Goal: Task Accomplishment & Management: Complete application form

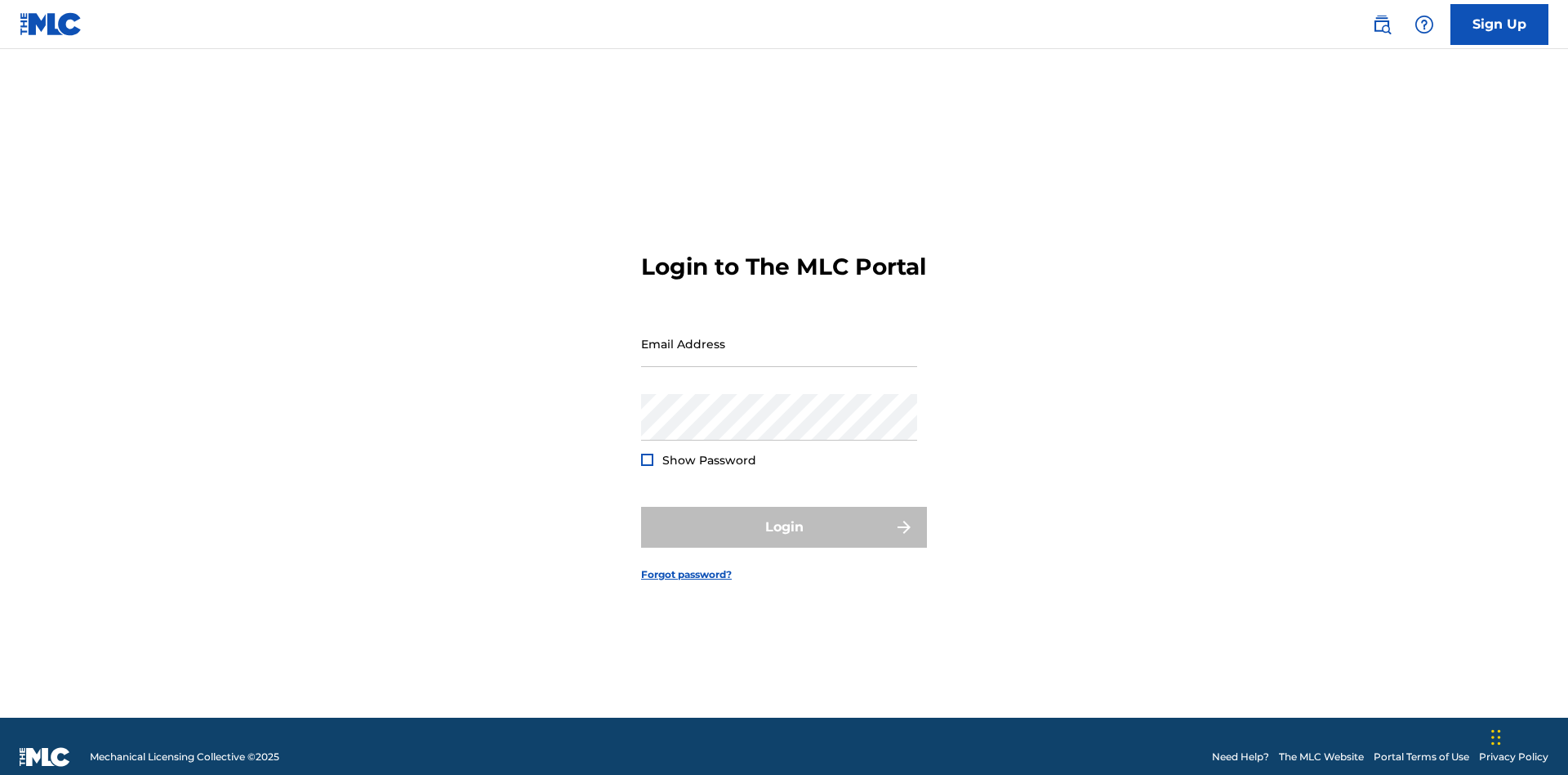
scroll to position [22, 0]
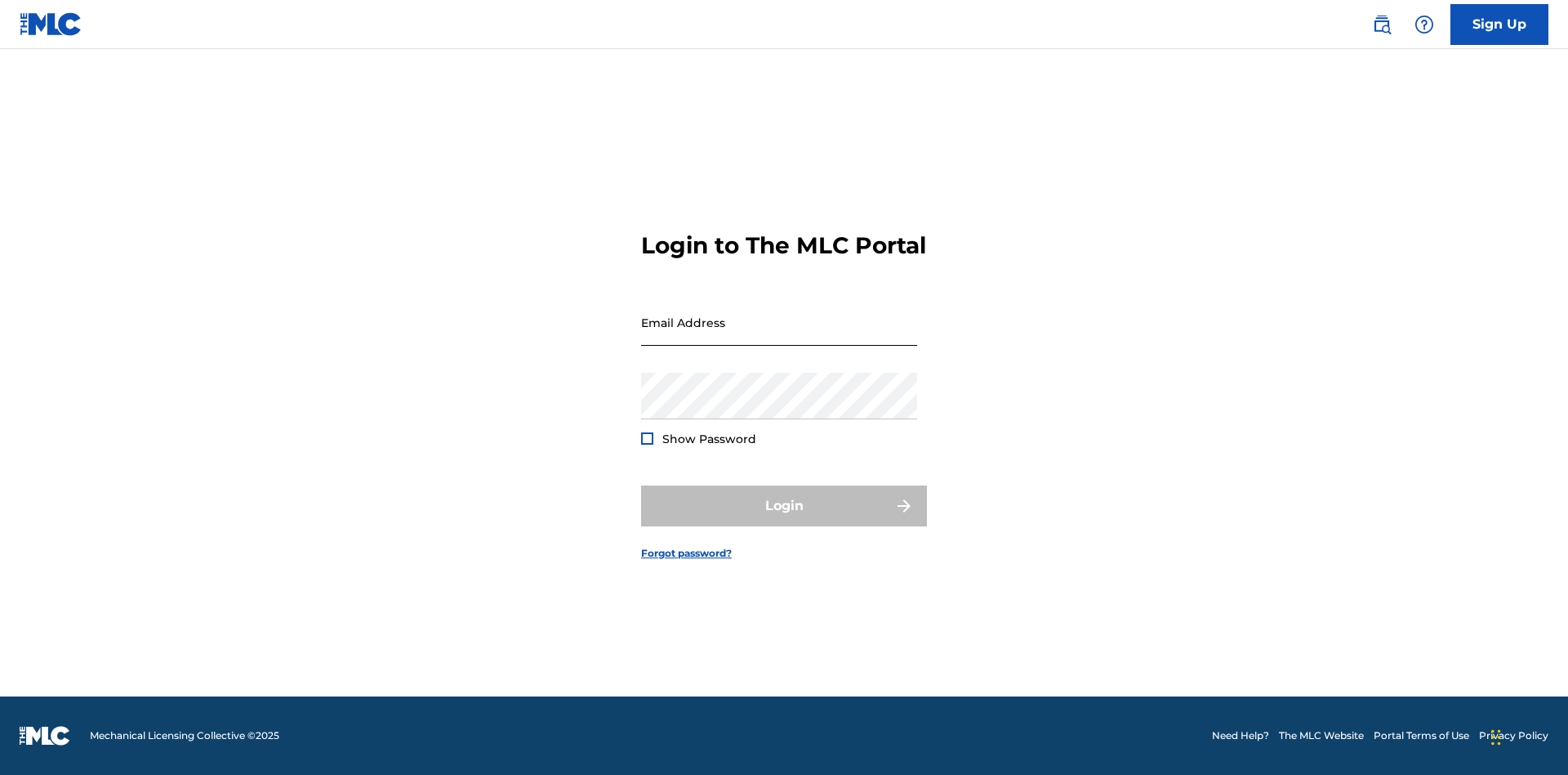
click at [780, 335] on input "Email Address" at bounding box center [779, 322] width 276 height 46
type input "[EMAIL_ADDRESS][DOMAIN_NAME]"
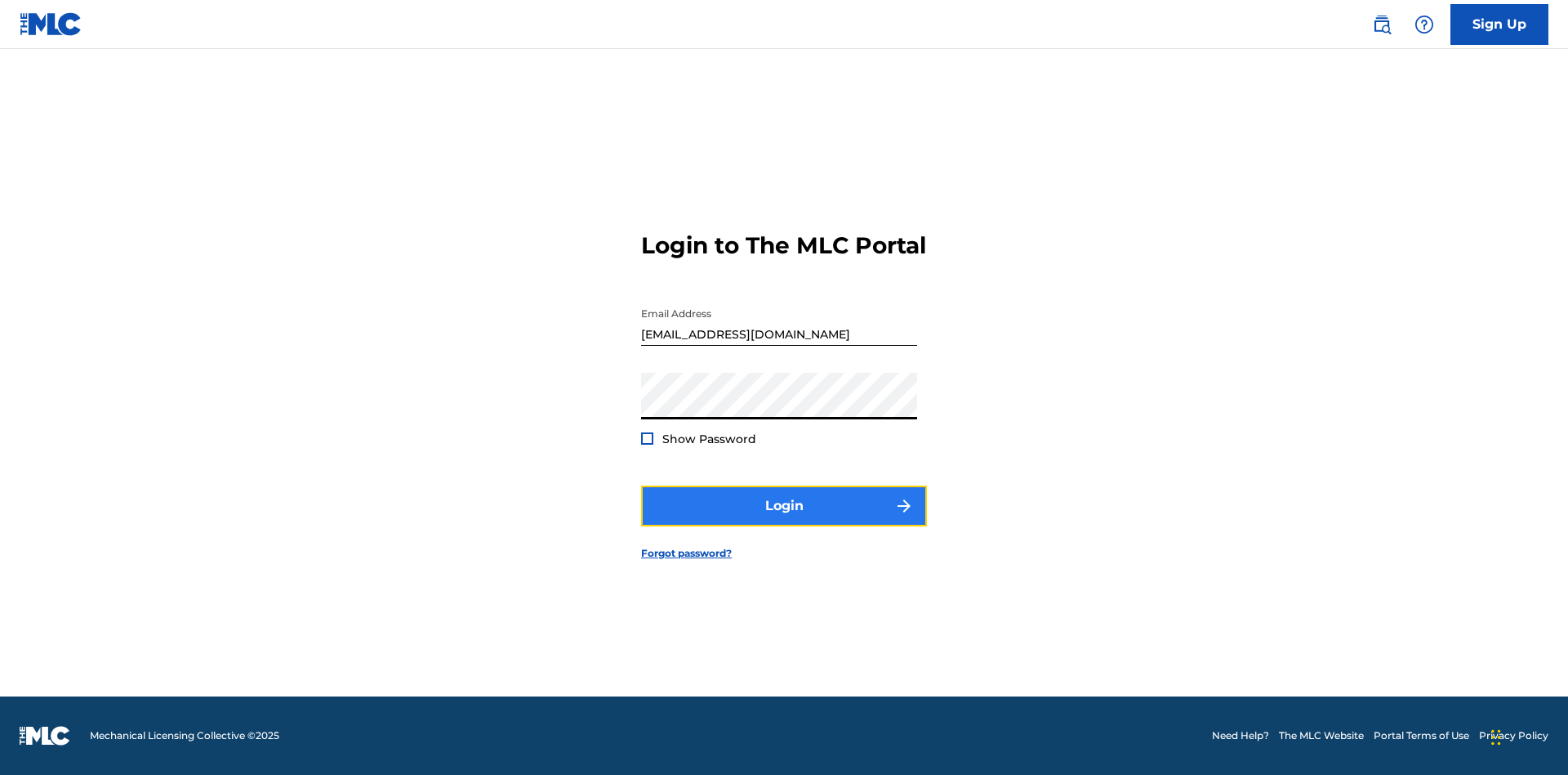
click at [784, 519] on button "Login" at bounding box center [784, 506] width 286 height 41
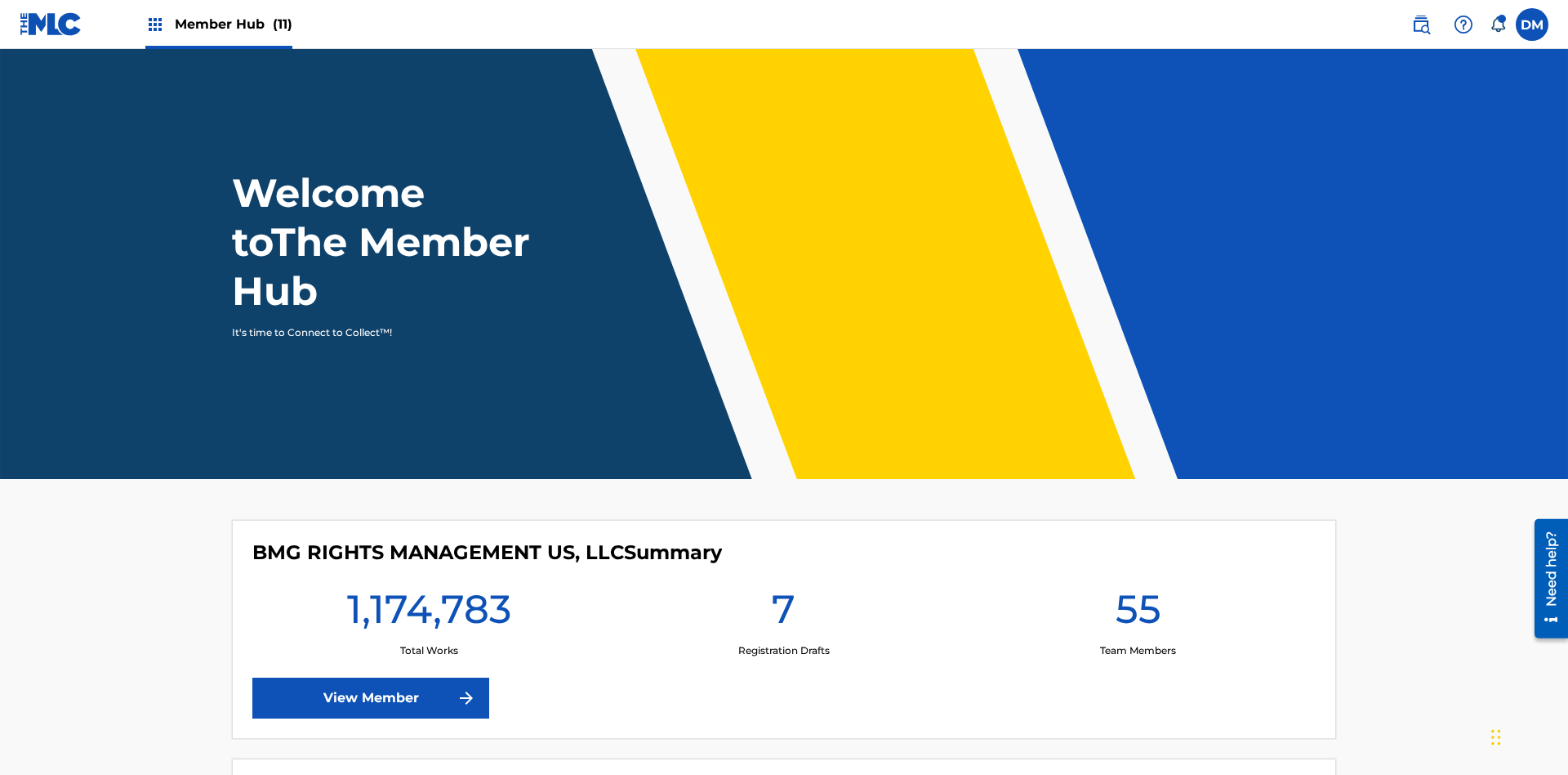
click at [218, 24] on span "Member Hub (11)" at bounding box center [234, 24] width 118 height 19
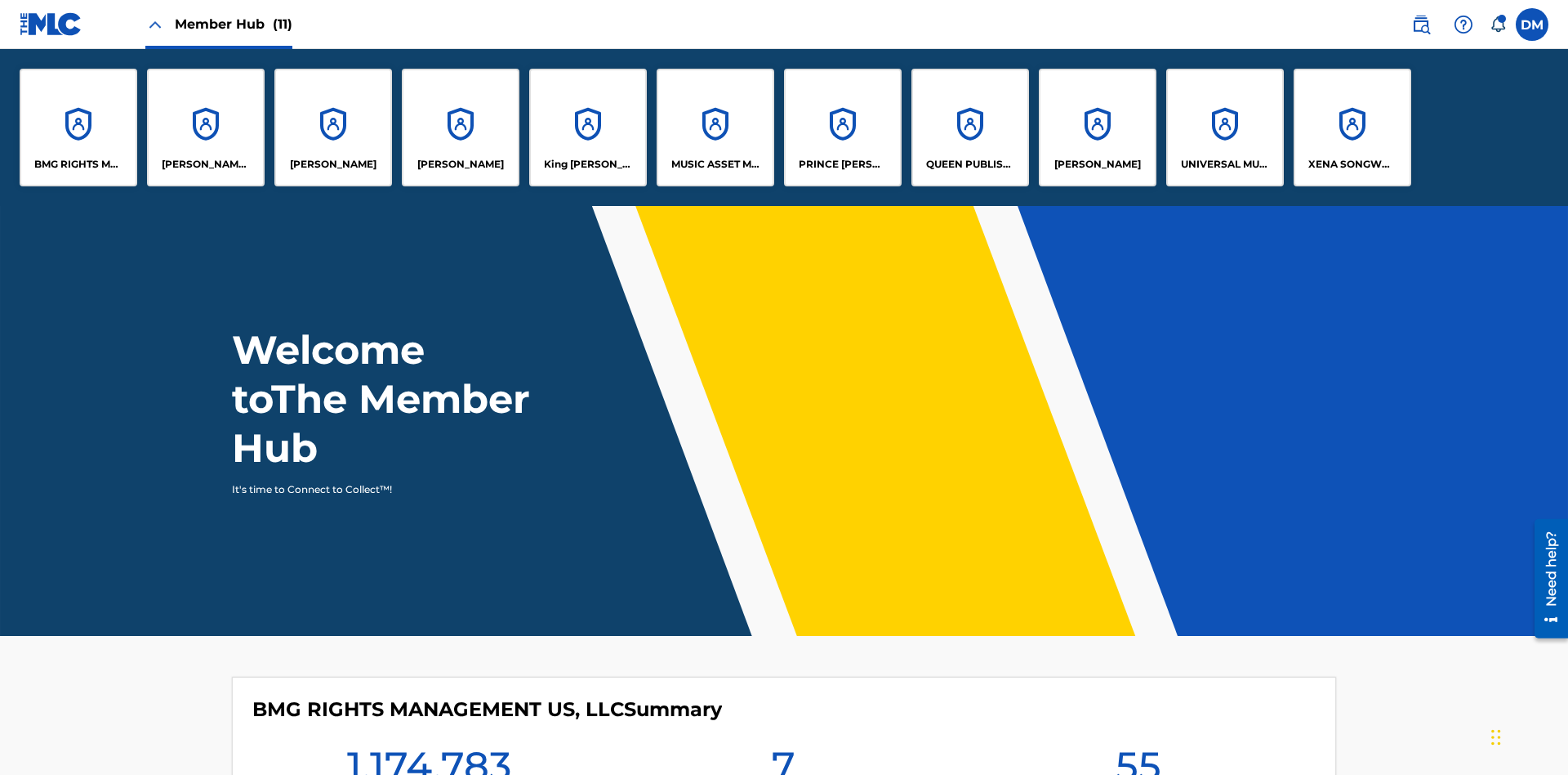
scroll to position [59, 0]
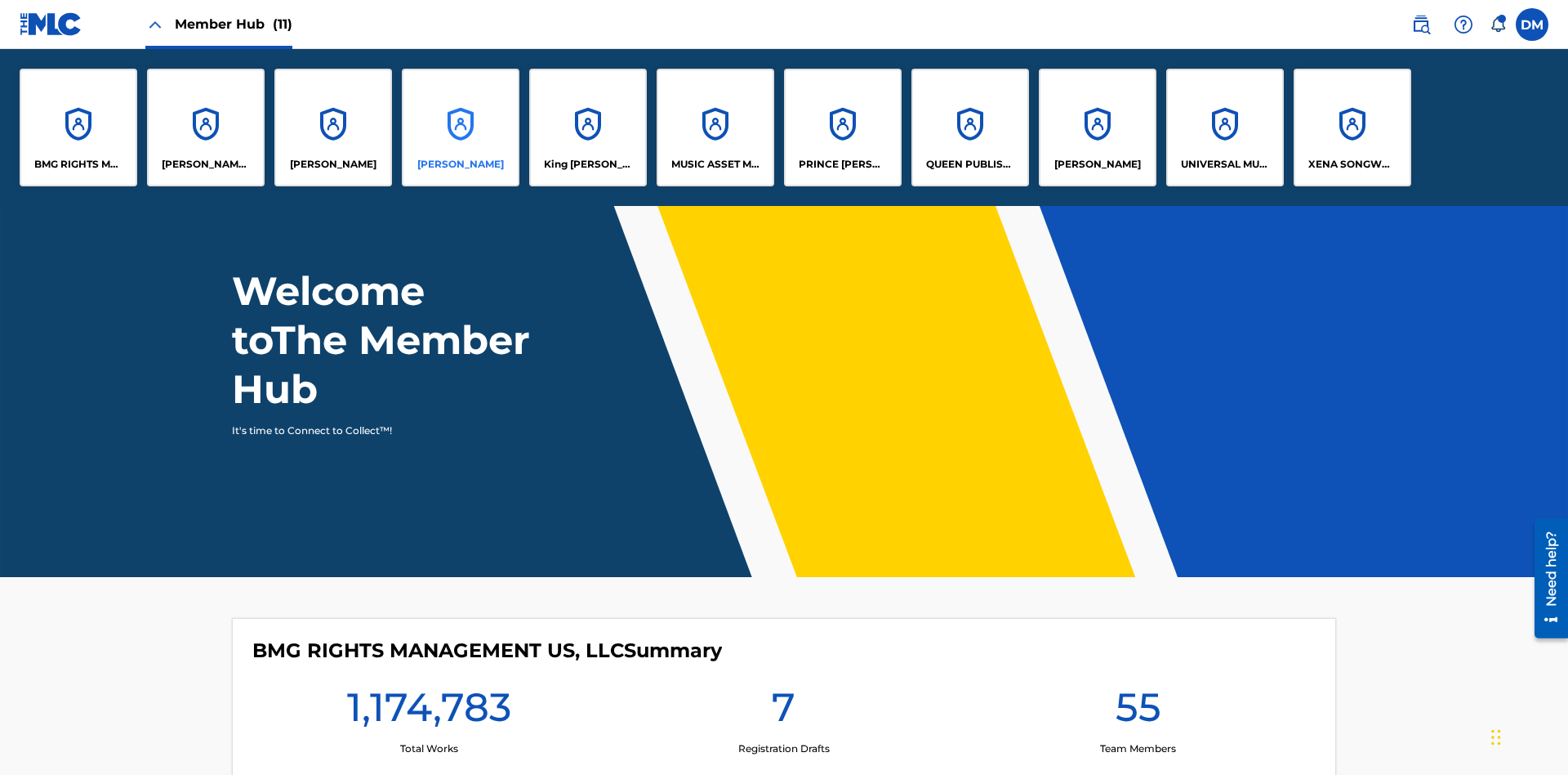
click at [461, 164] on p "EYAMA MCSINGER" at bounding box center [461, 164] width 87 height 15
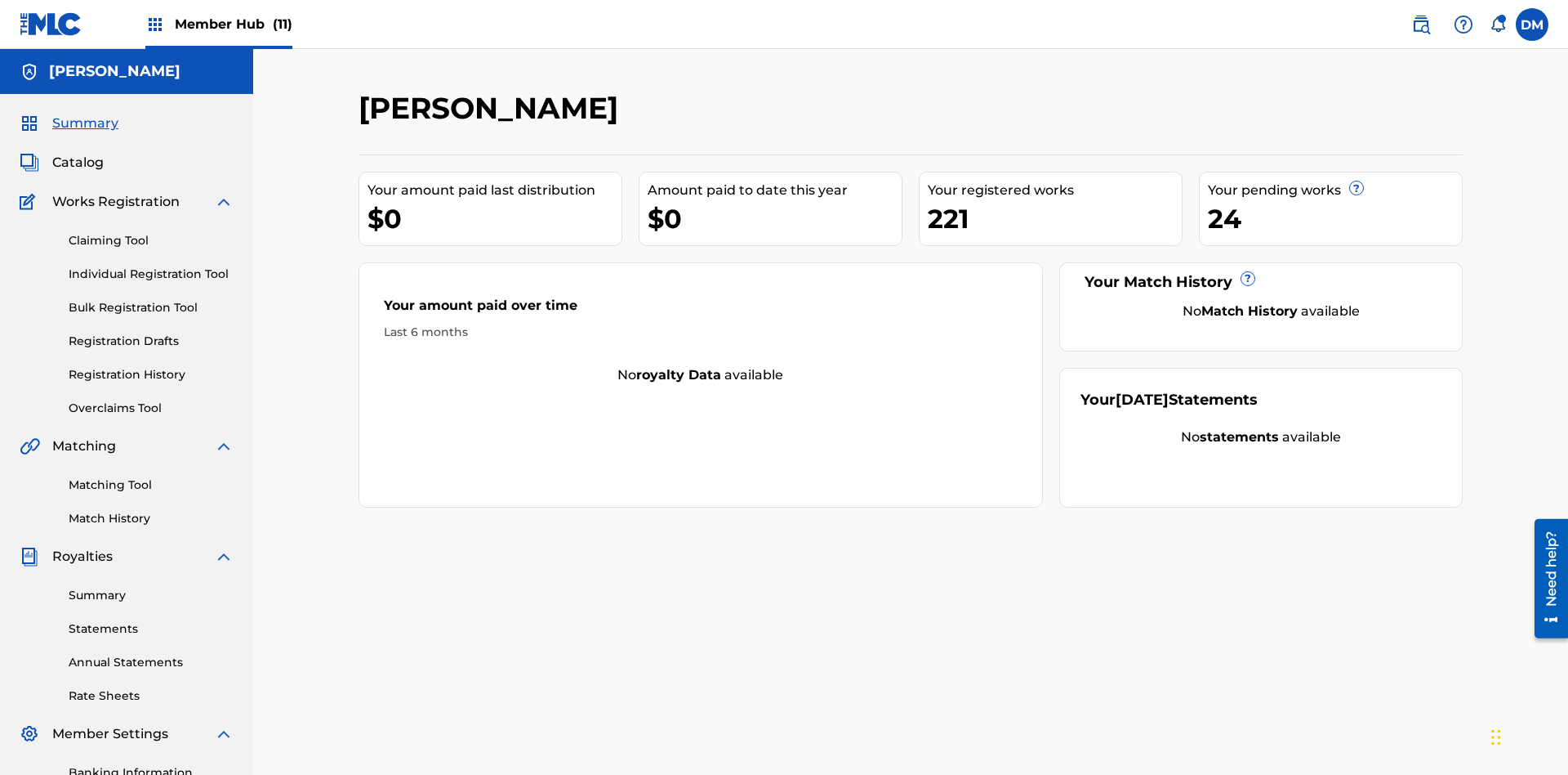
scroll to position [134, 0]
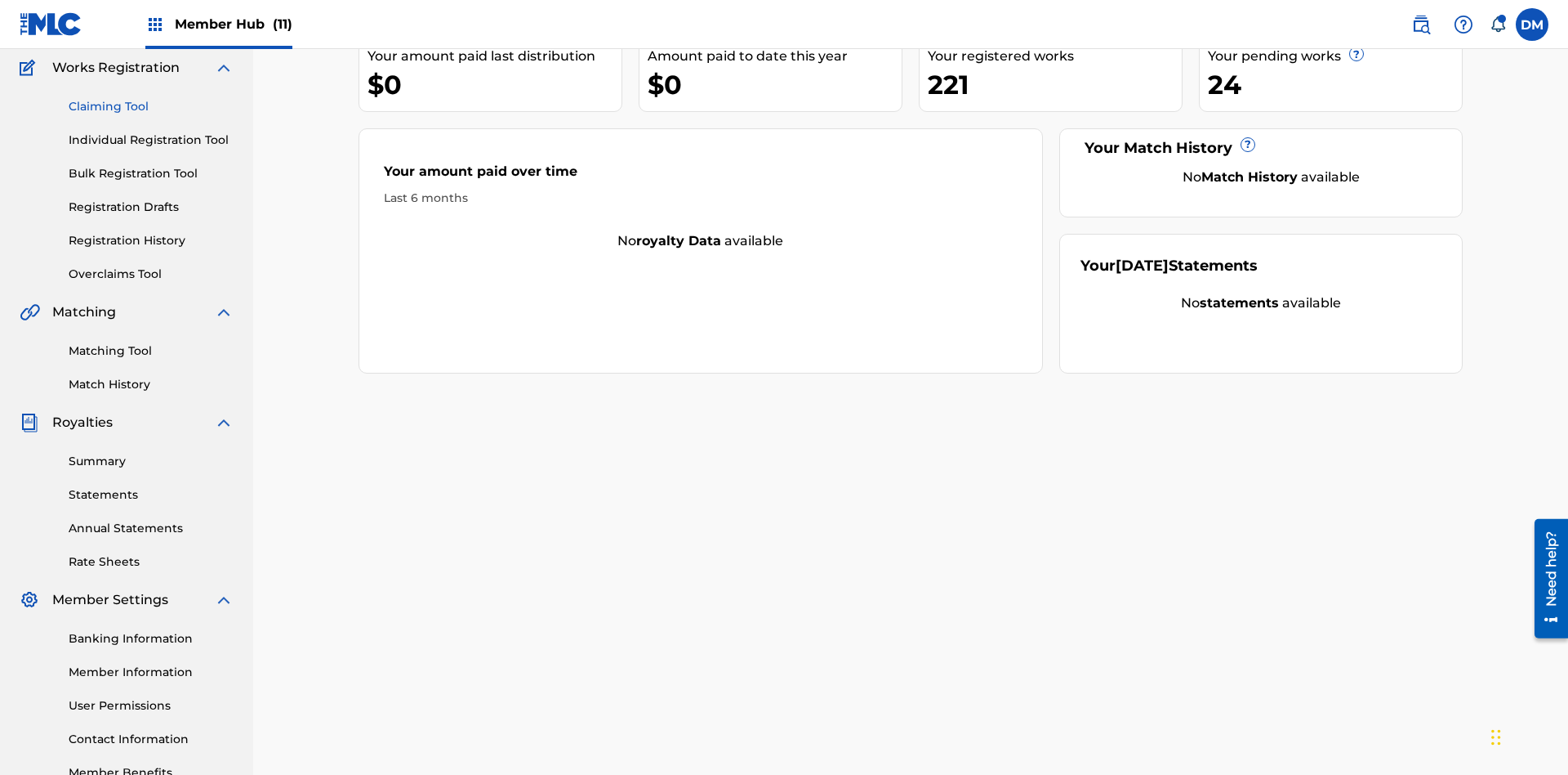
click at [151, 106] on link "Claiming Tool" at bounding box center [151, 106] width 165 height 17
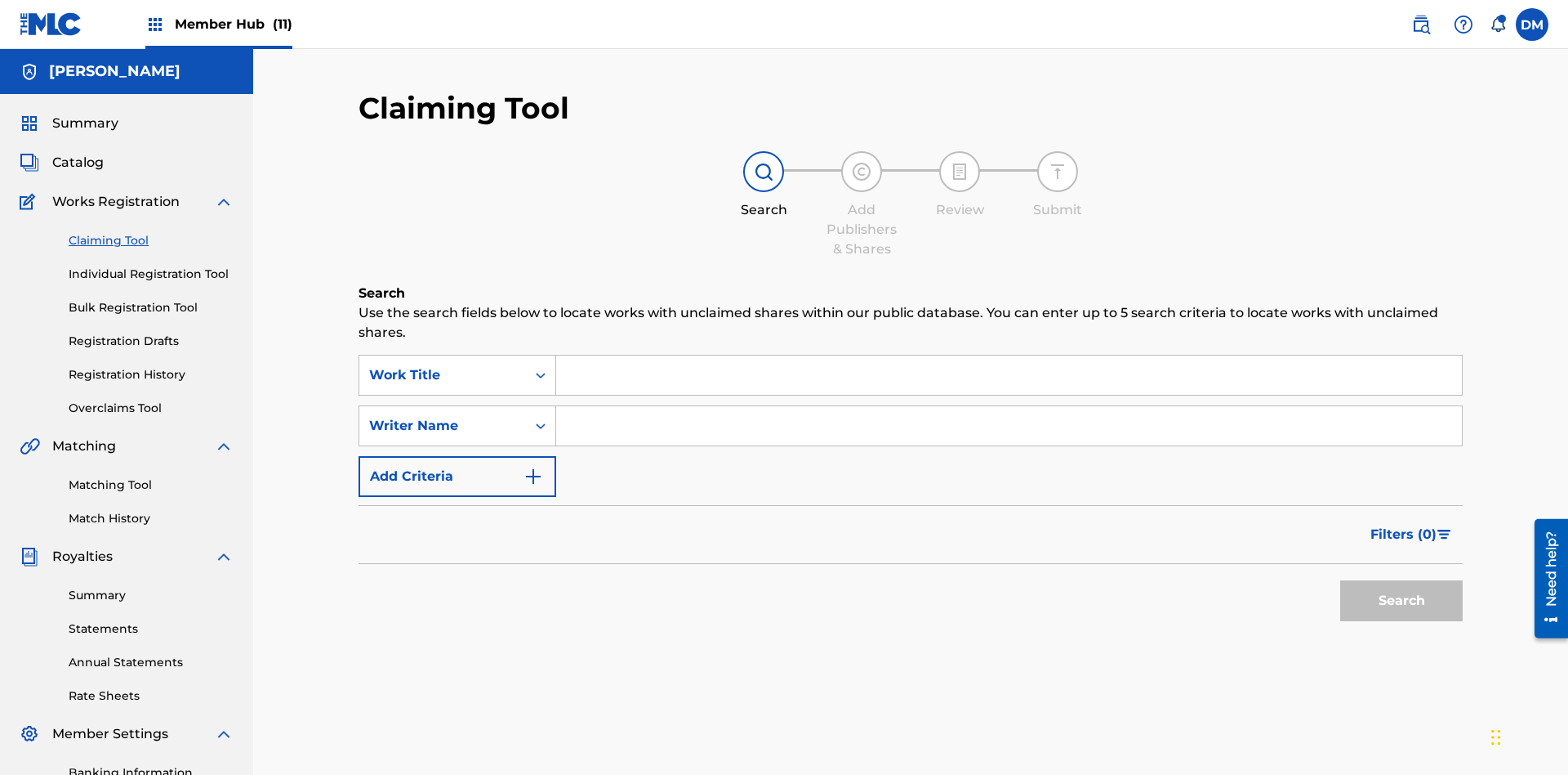
scroll to position [239, 0]
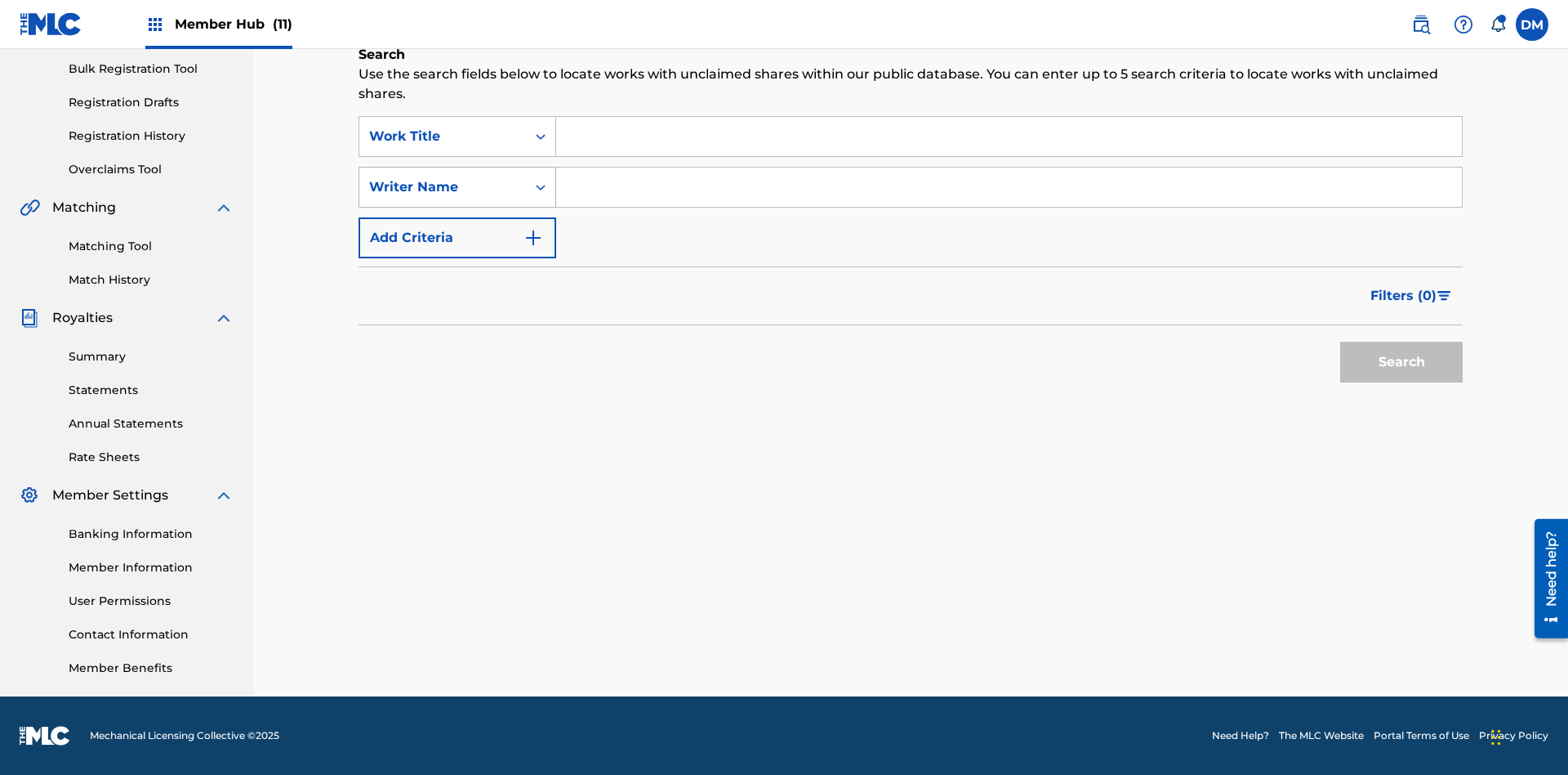
click at [442, 187] on div "Writer Name" at bounding box center [443, 187] width 147 height 20
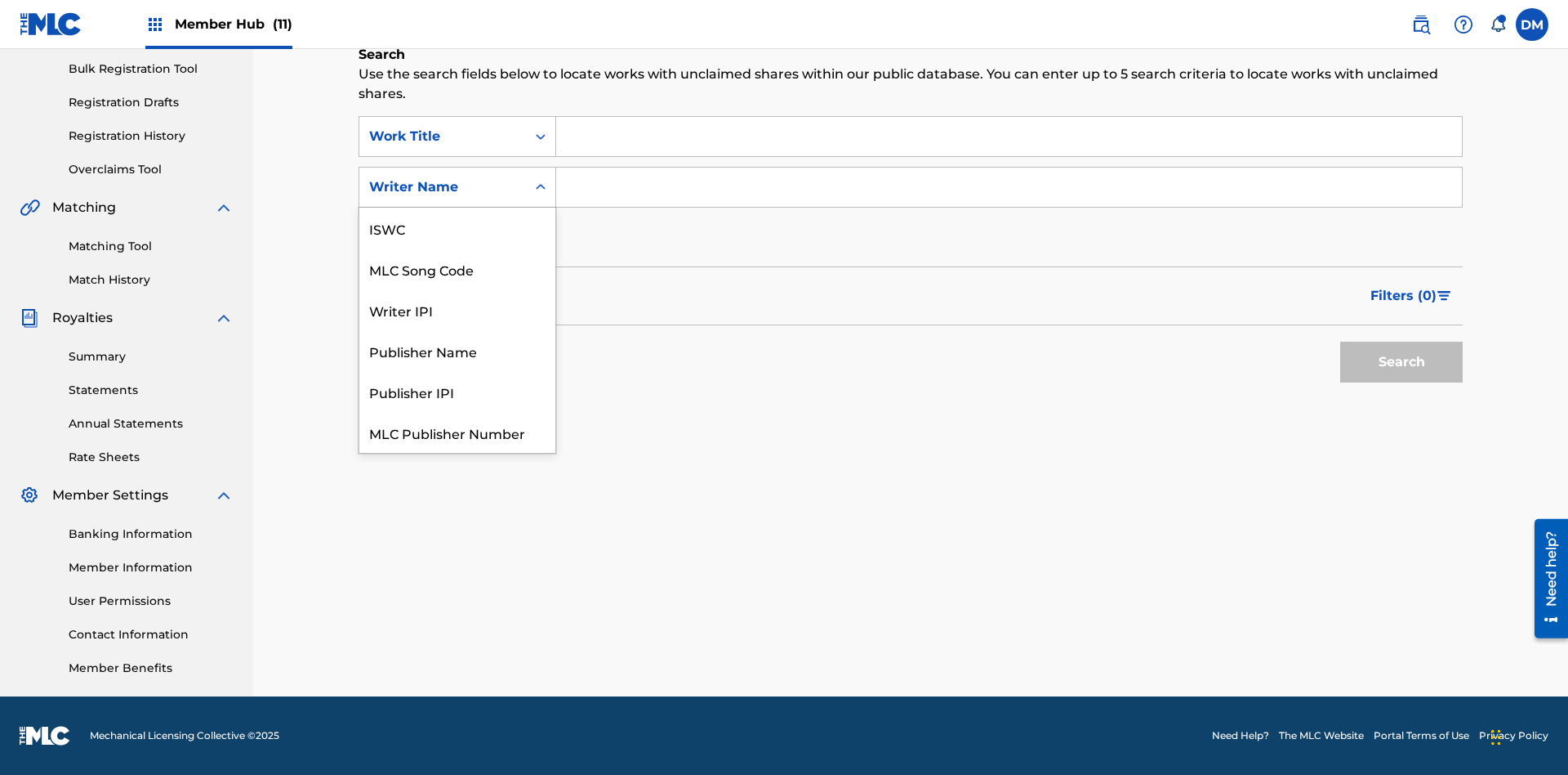
scroll to position [41, 0]
click at [457, 228] on div "MLC Song Code" at bounding box center [457, 228] width 196 height 41
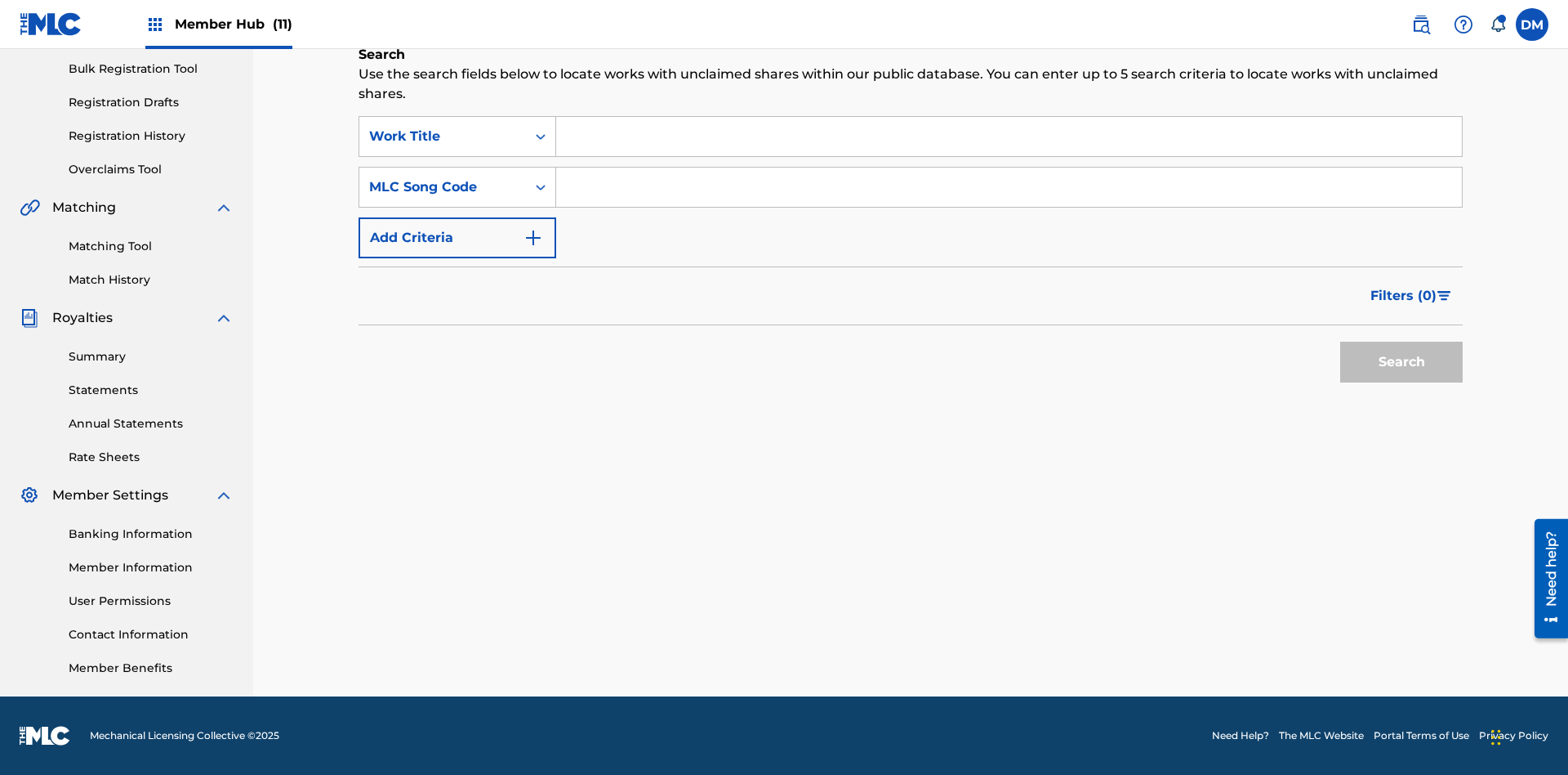
click at [1009, 137] on input "Search Form" at bounding box center [1009, 137] width 905 height 39
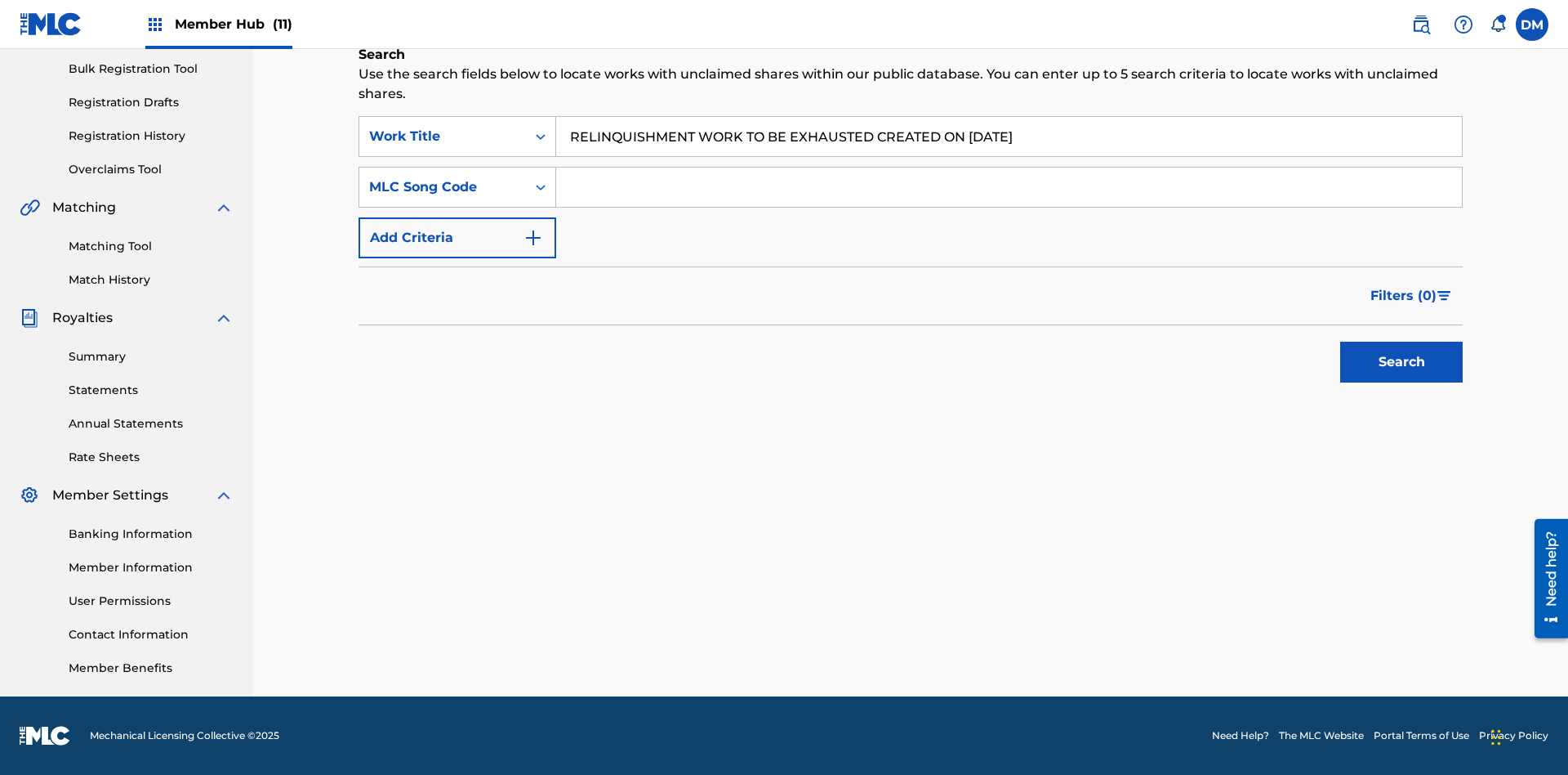
type input "RELINQUISHMENT WORK TO BE EXHAUSTED CREATED ON 2025 08 19"
click at [1009, 187] on input "Search Form" at bounding box center [1009, 187] width 905 height 39
type input "RC698A"
click at [1402, 362] on button "Search" at bounding box center [1401, 362] width 123 height 41
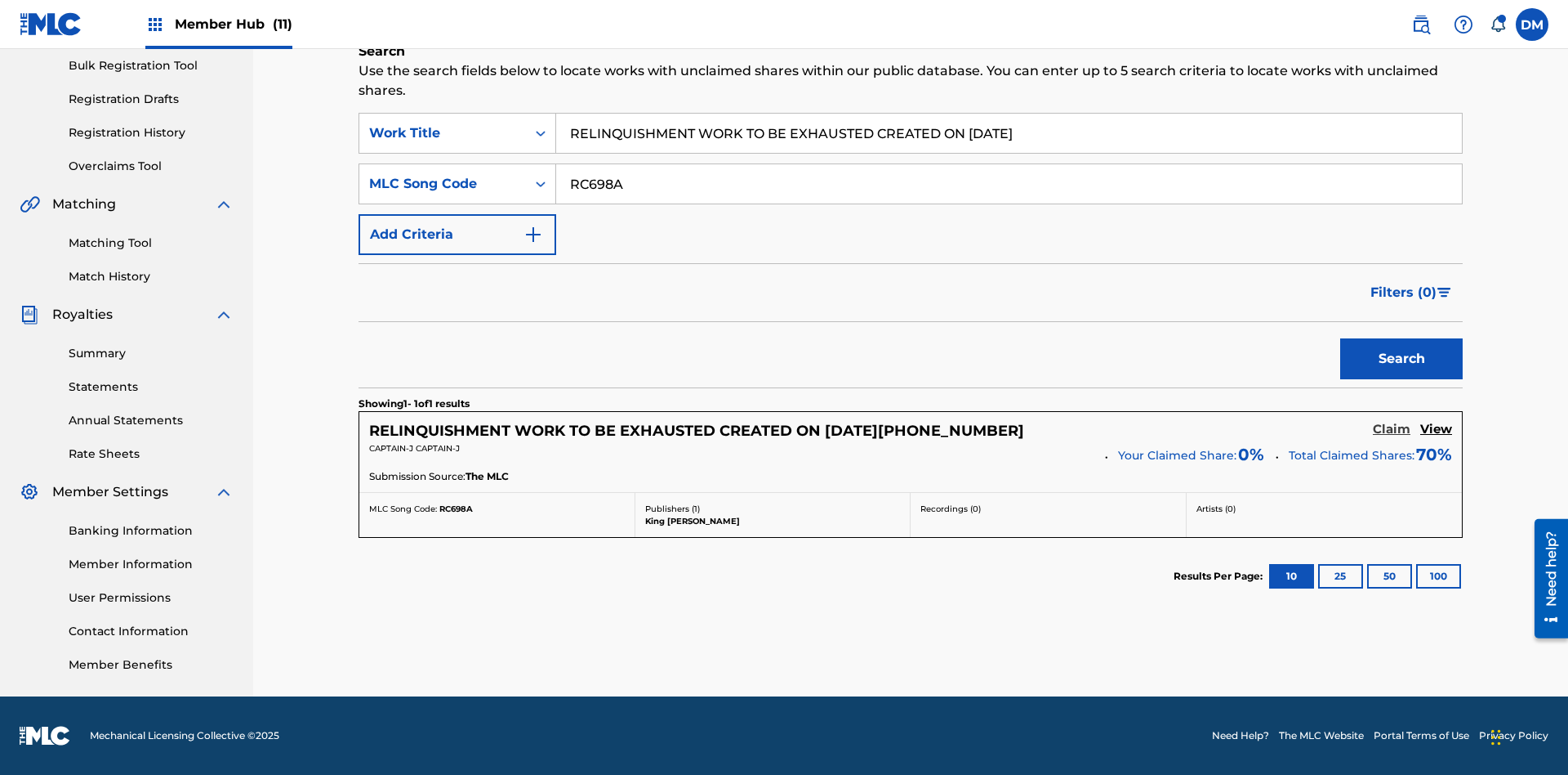
click at [1392, 429] on h5 "Claim" at bounding box center [1392, 430] width 37 height 16
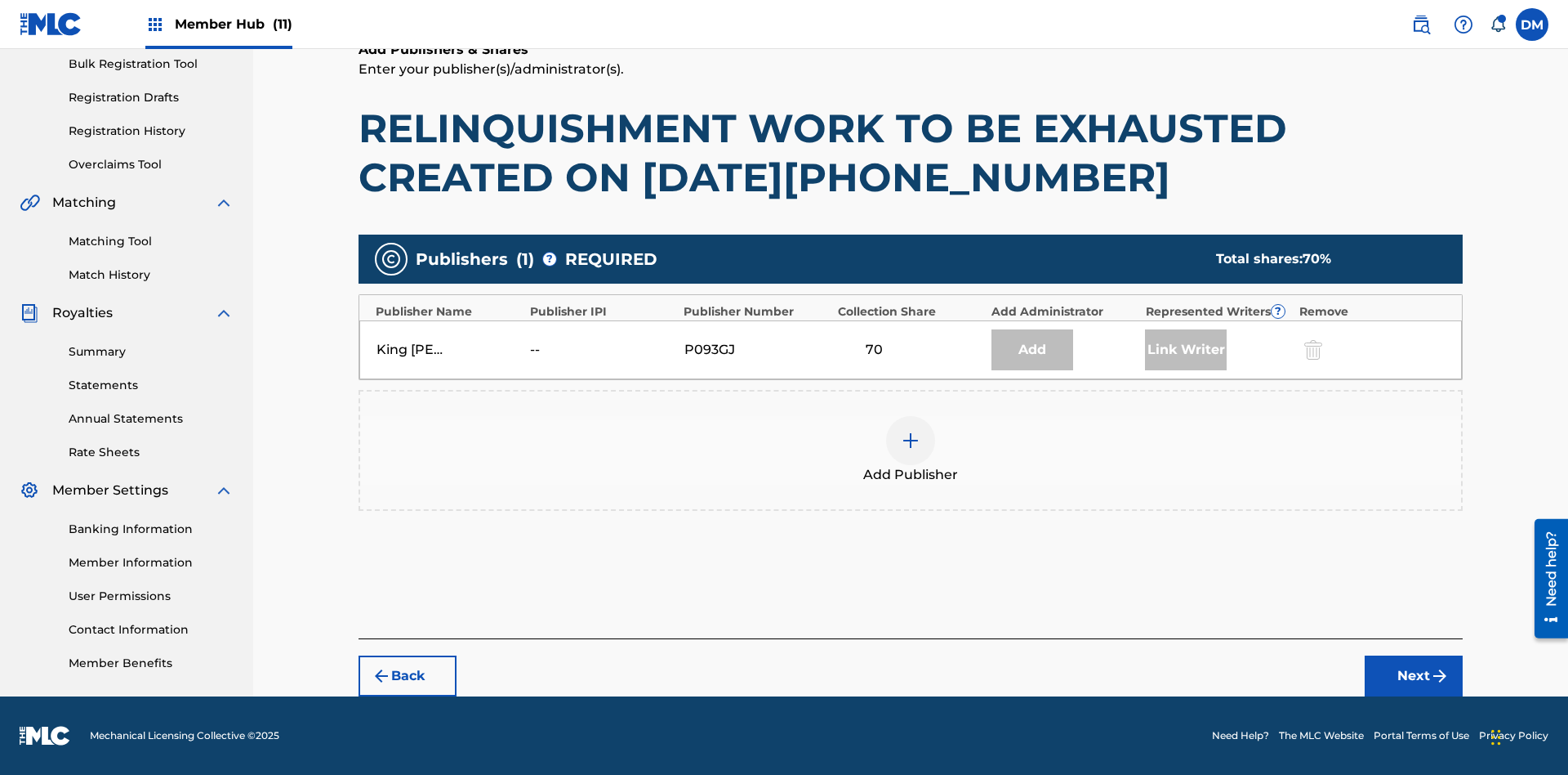
click at [910, 441] on img at bounding box center [910, 441] width 20 height 20
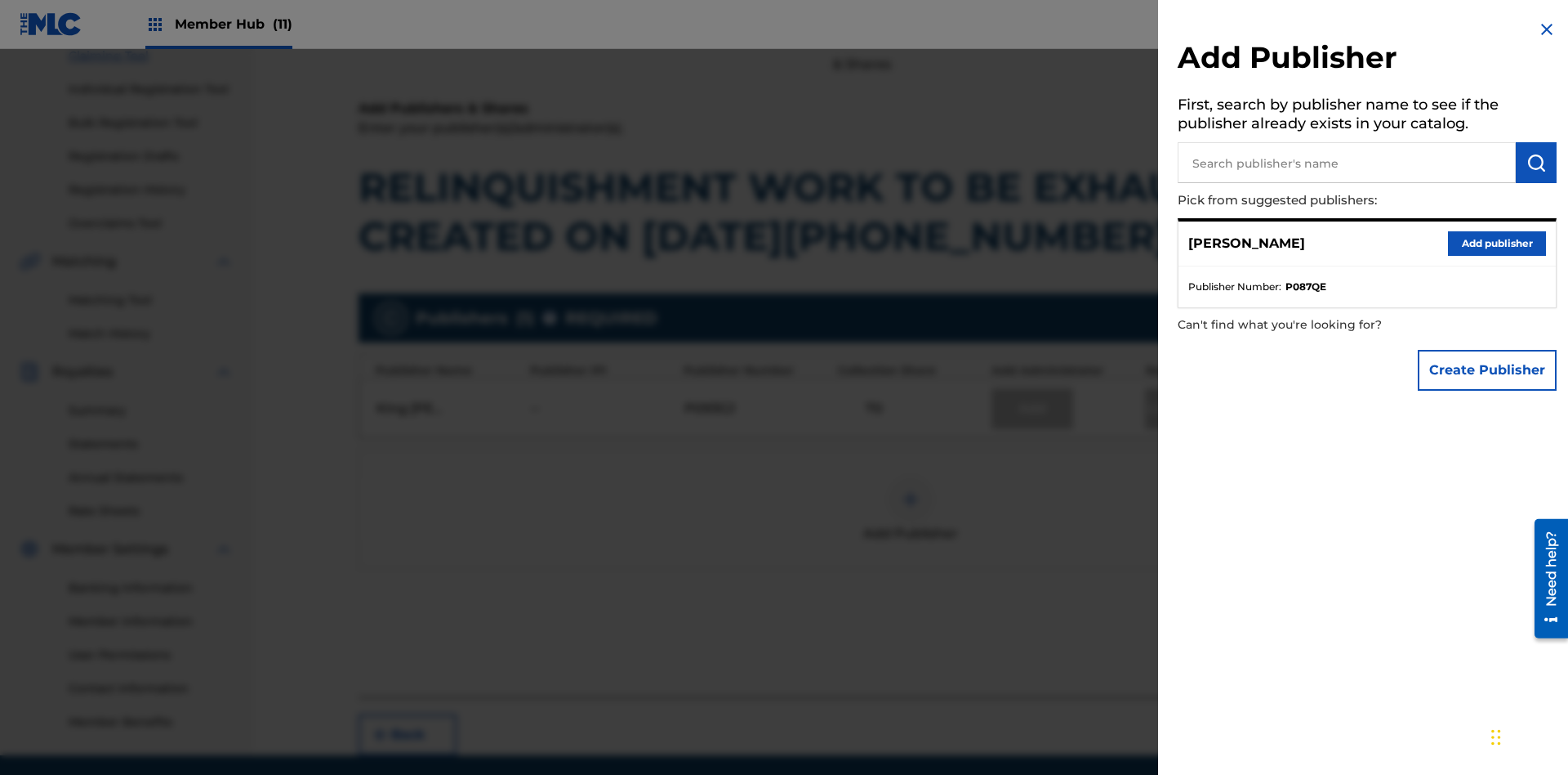
click at [1347, 162] on input "text" at bounding box center [1347, 163] width 338 height 41
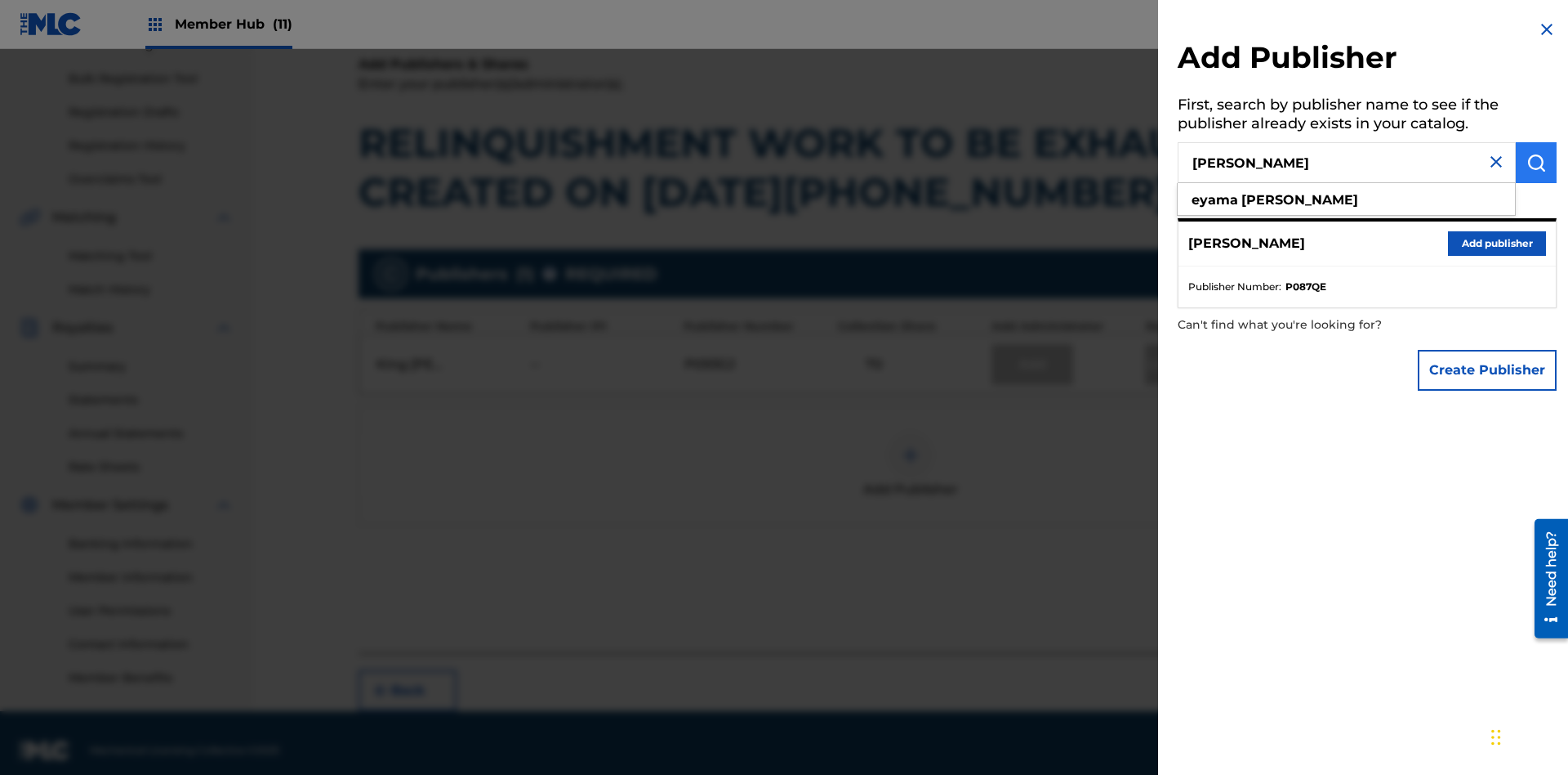
type input "EYAMA MCSINGER"
click at [1537, 162] on img "submit" at bounding box center [1537, 162] width 20 height 20
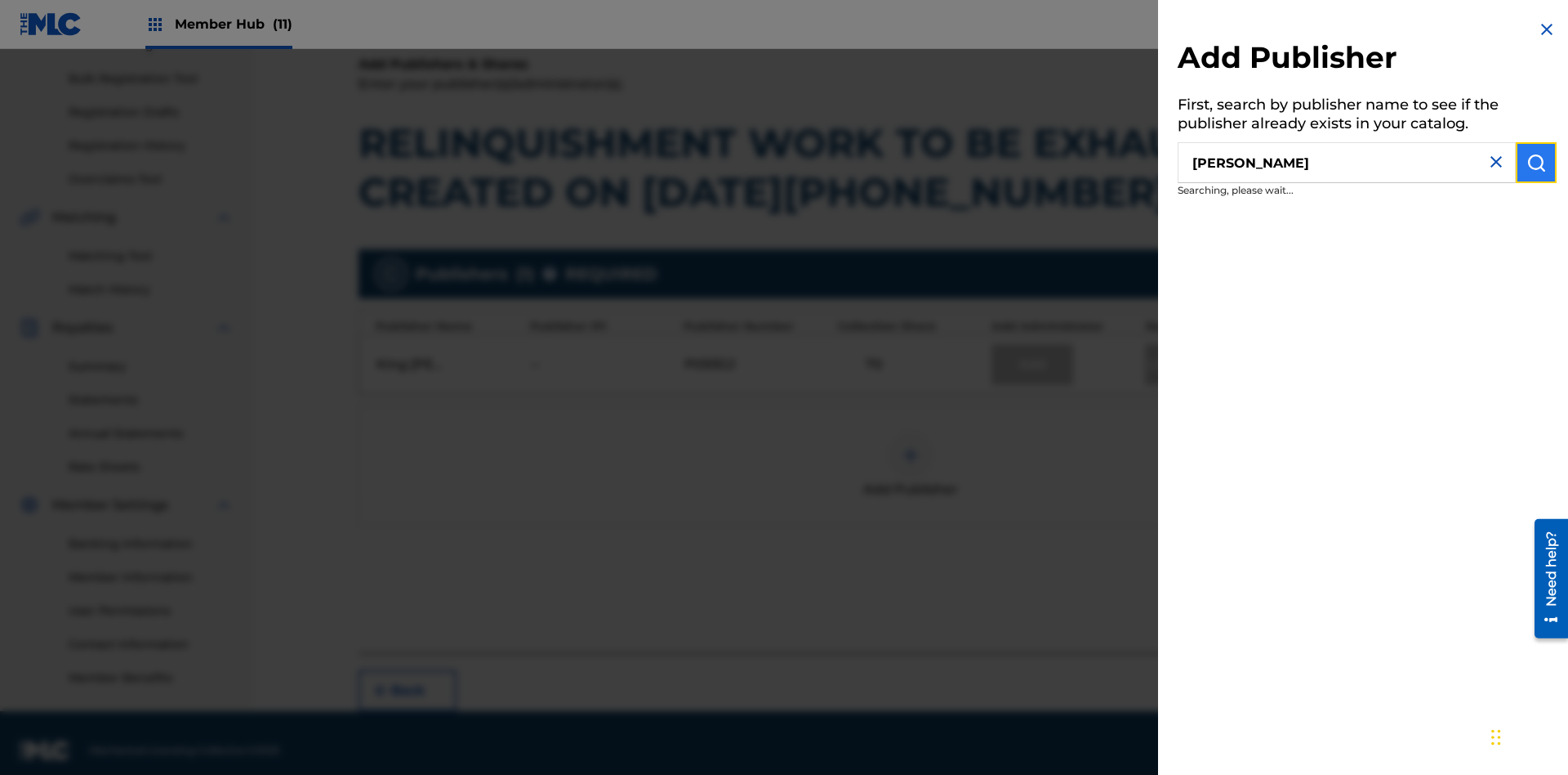
scroll to position [244, 0]
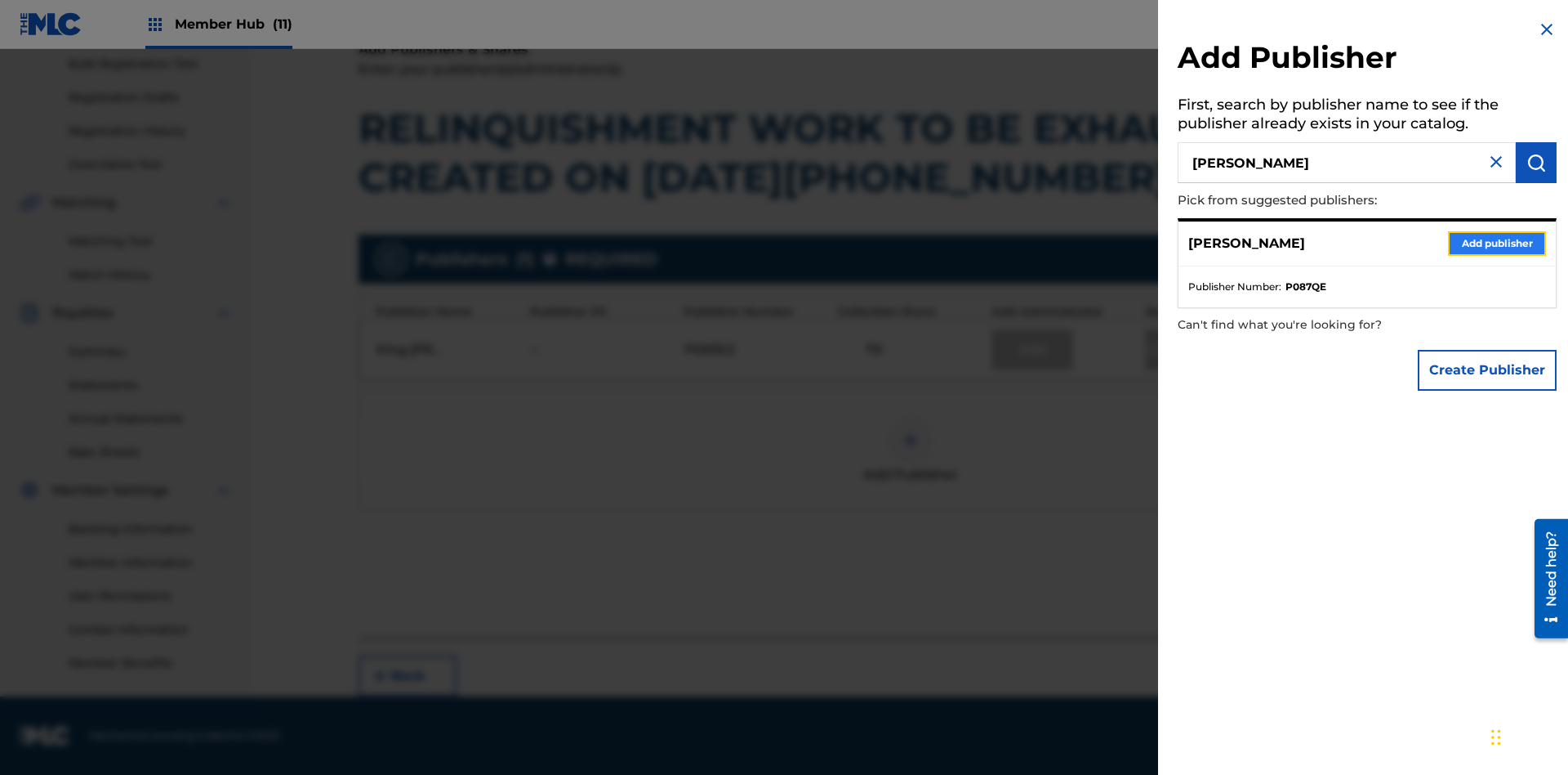
click at [1497, 243] on button "Add publisher" at bounding box center [1497, 243] width 98 height 25
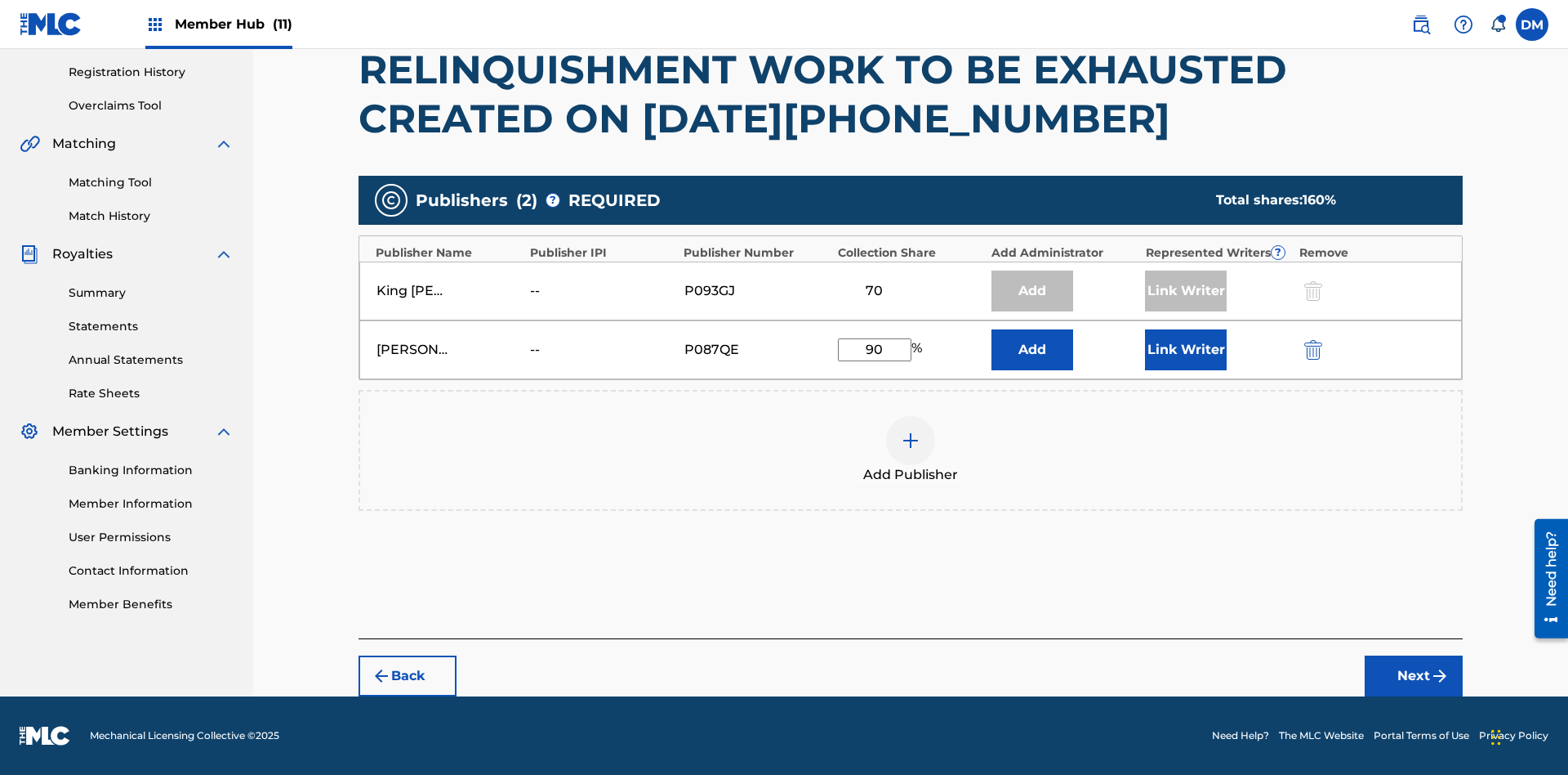
scroll to position [302, 0]
type input "90"
click at [1186, 349] on button "Link Writer" at bounding box center [1186, 350] width 82 height 41
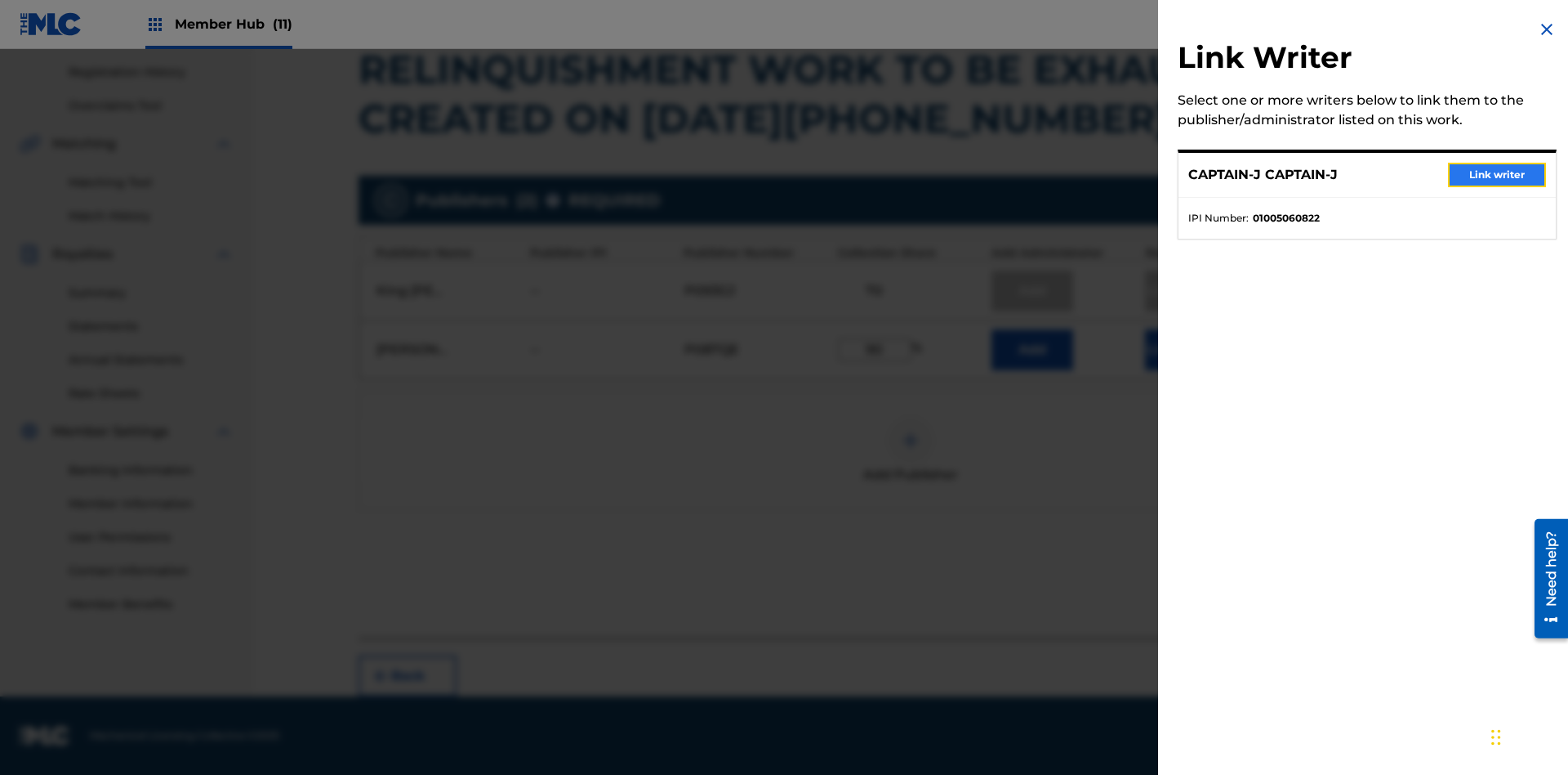
click at [1497, 175] on button "Link writer" at bounding box center [1497, 174] width 98 height 25
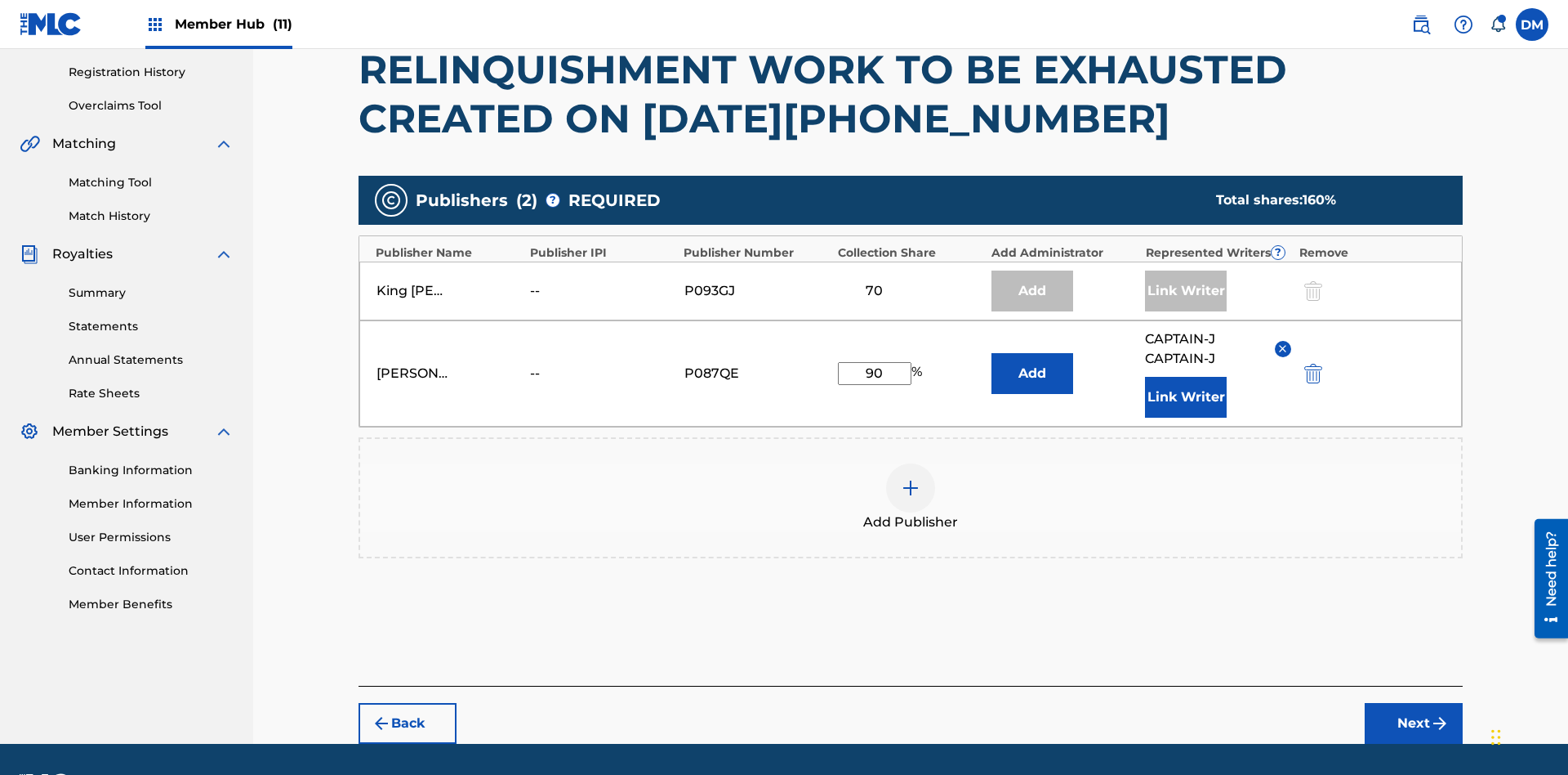
scroll to position [350, 0]
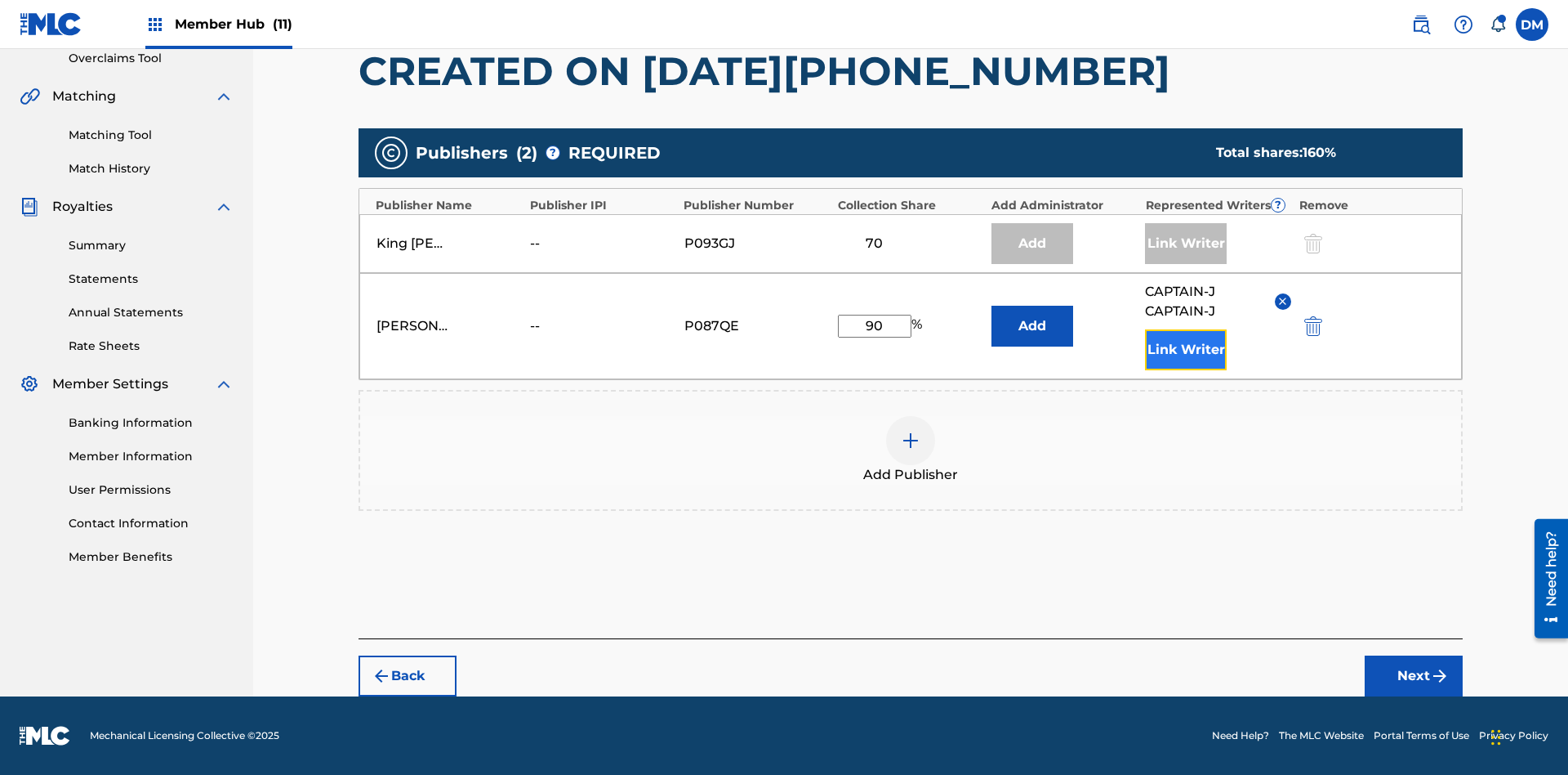
click at [1186, 349] on button "Link Writer" at bounding box center [1186, 350] width 82 height 41
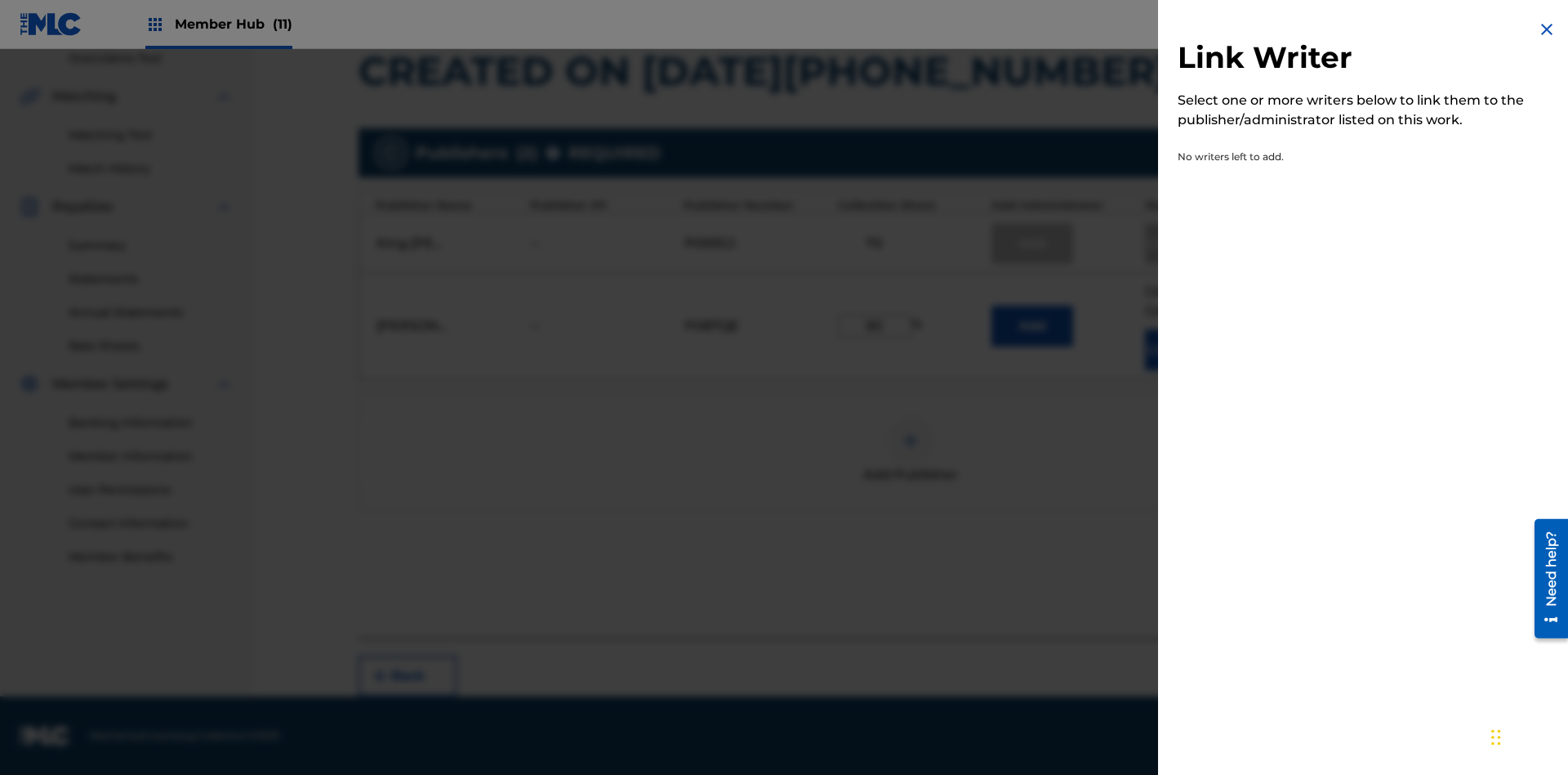
click at [1547, 30] on img at bounding box center [1547, 30] width 20 height 20
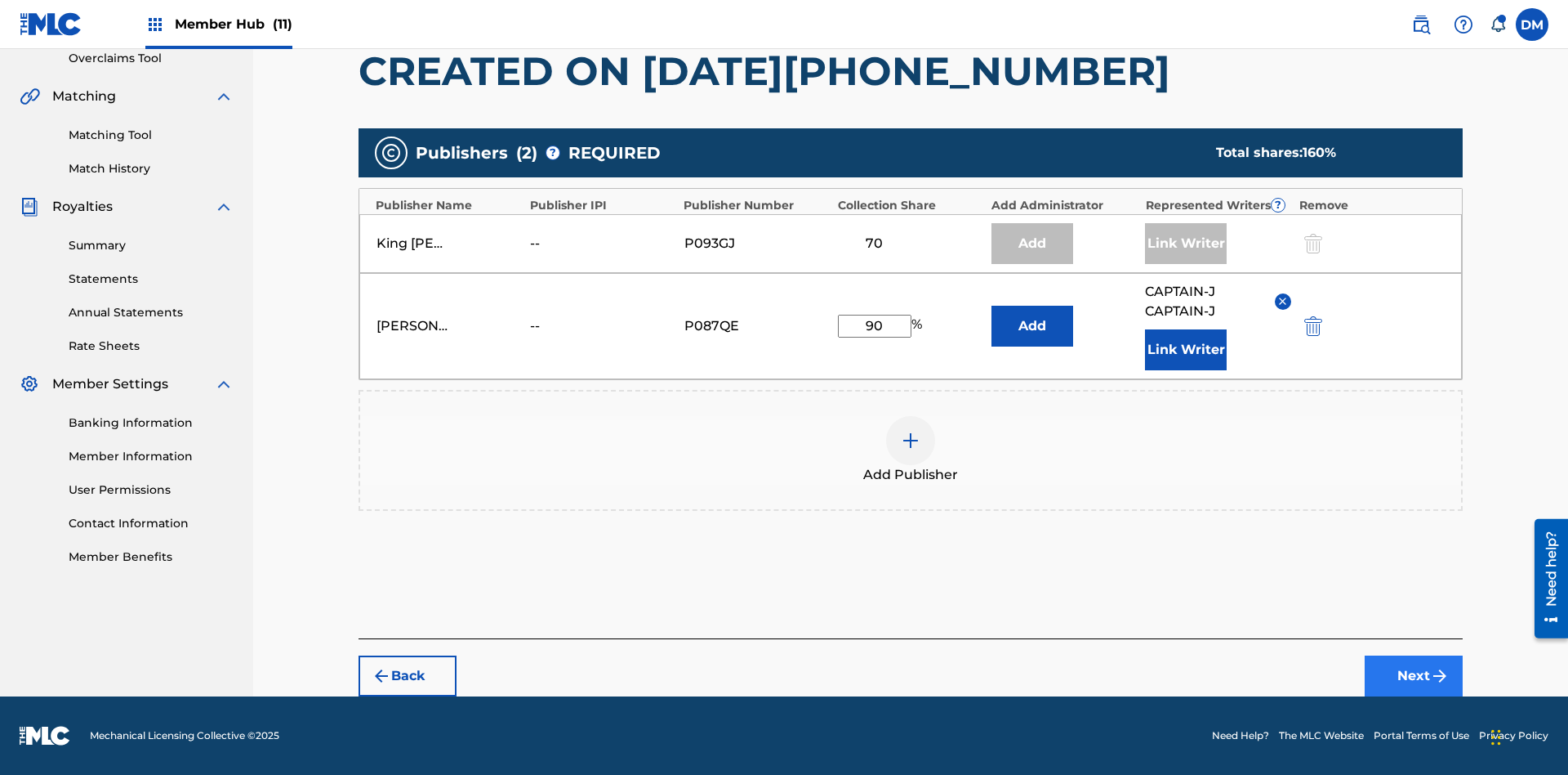
click at [1414, 676] on button "Next" at bounding box center [1414, 676] width 98 height 41
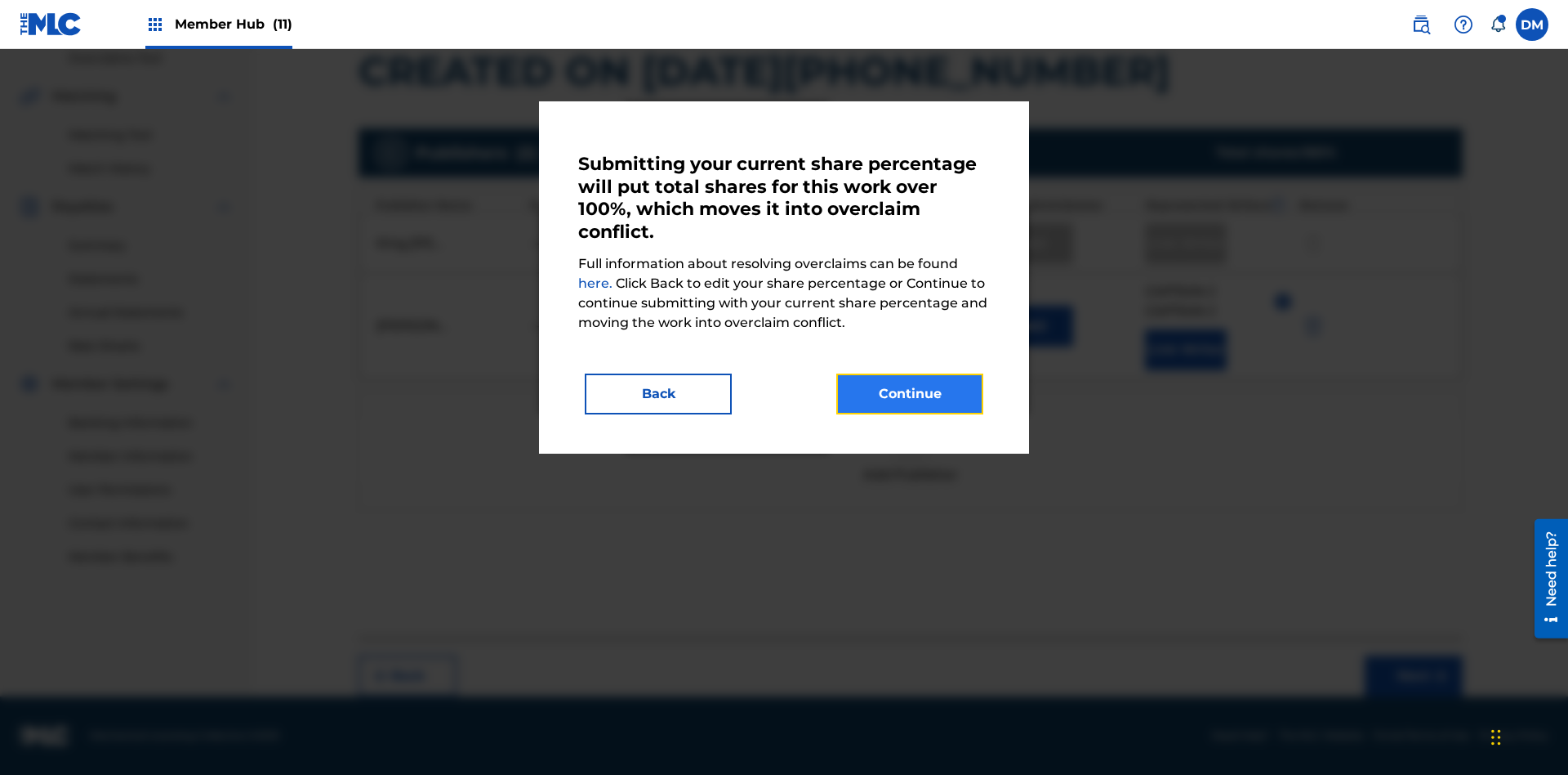
click at [910, 393] on button "Continue" at bounding box center [910, 394] width 147 height 41
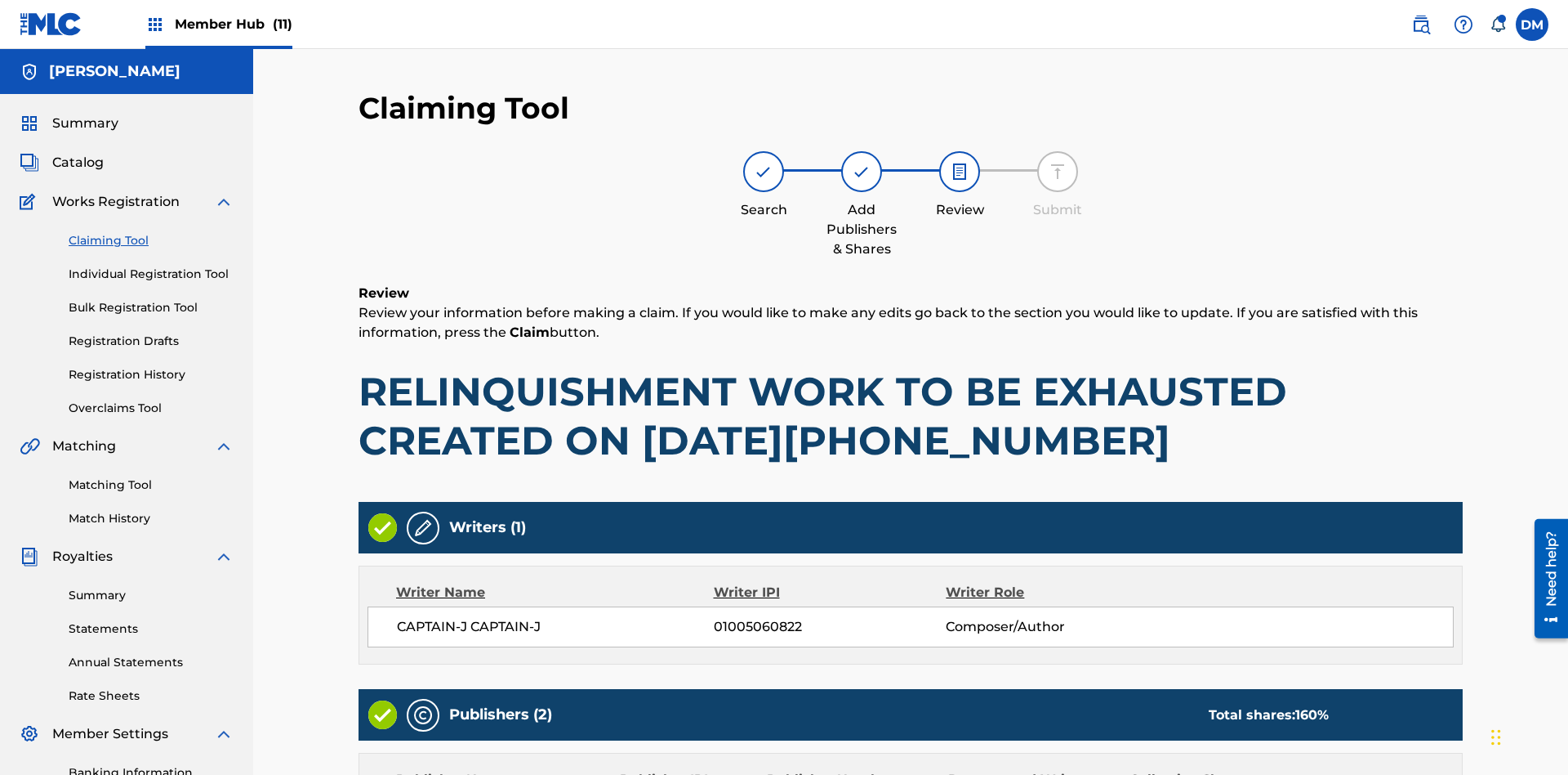
scroll to position [359, 0]
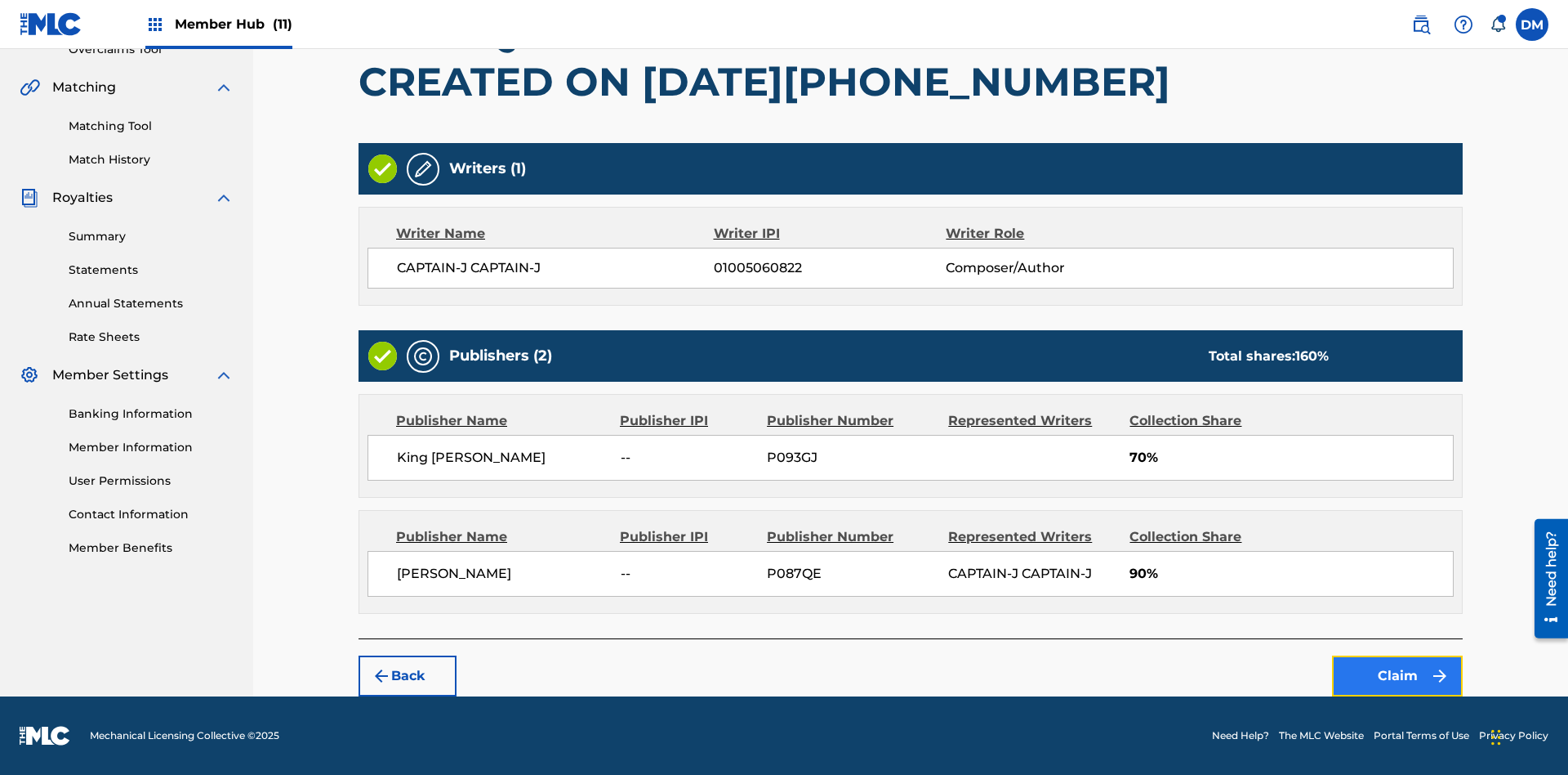
click at [1398, 676] on button "Claim" at bounding box center [1397, 676] width 131 height 41
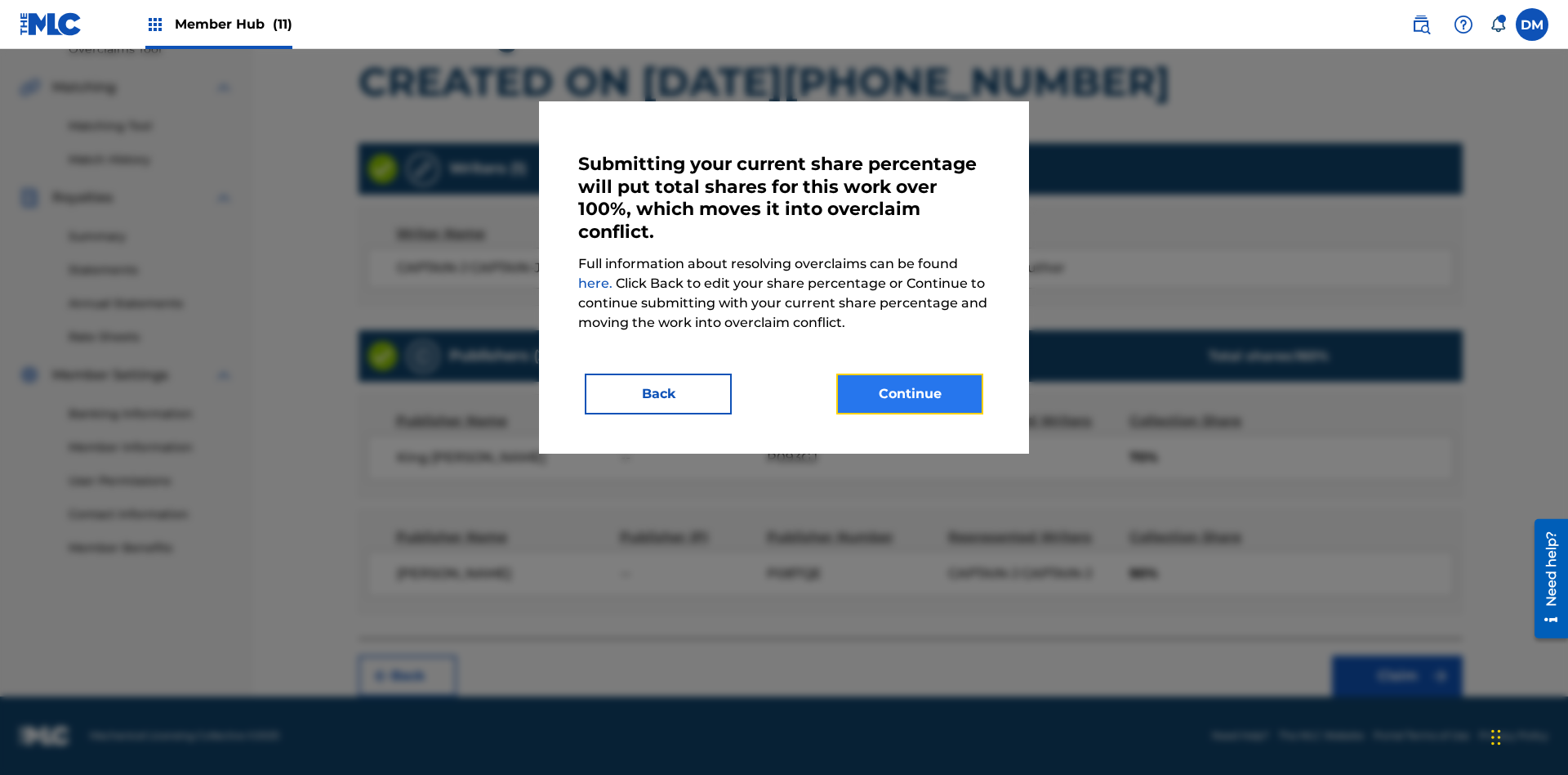
click at [910, 393] on button "Continue" at bounding box center [910, 394] width 147 height 41
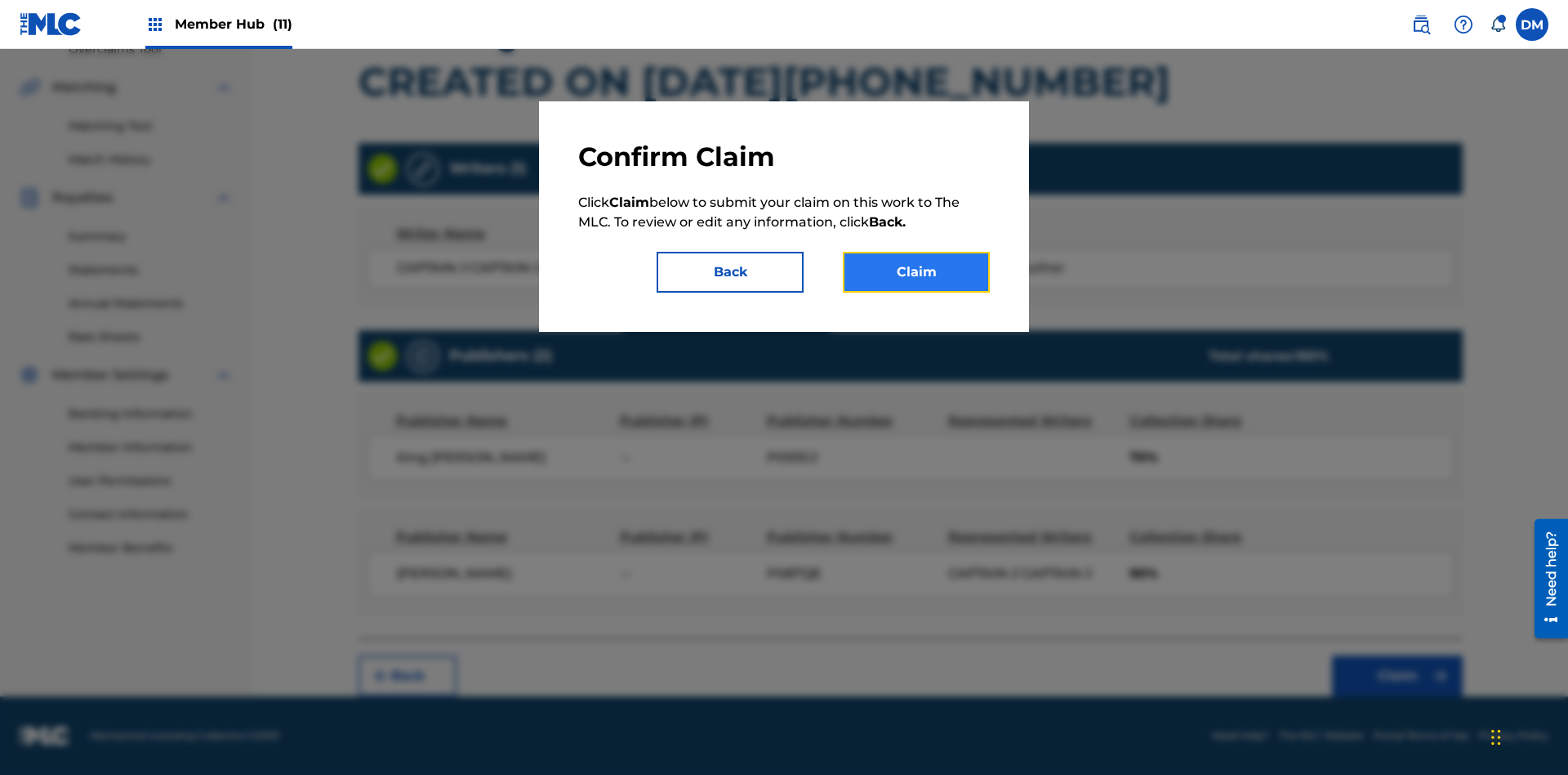
click at [916, 272] on button "Claim" at bounding box center [916, 272] width 147 height 41
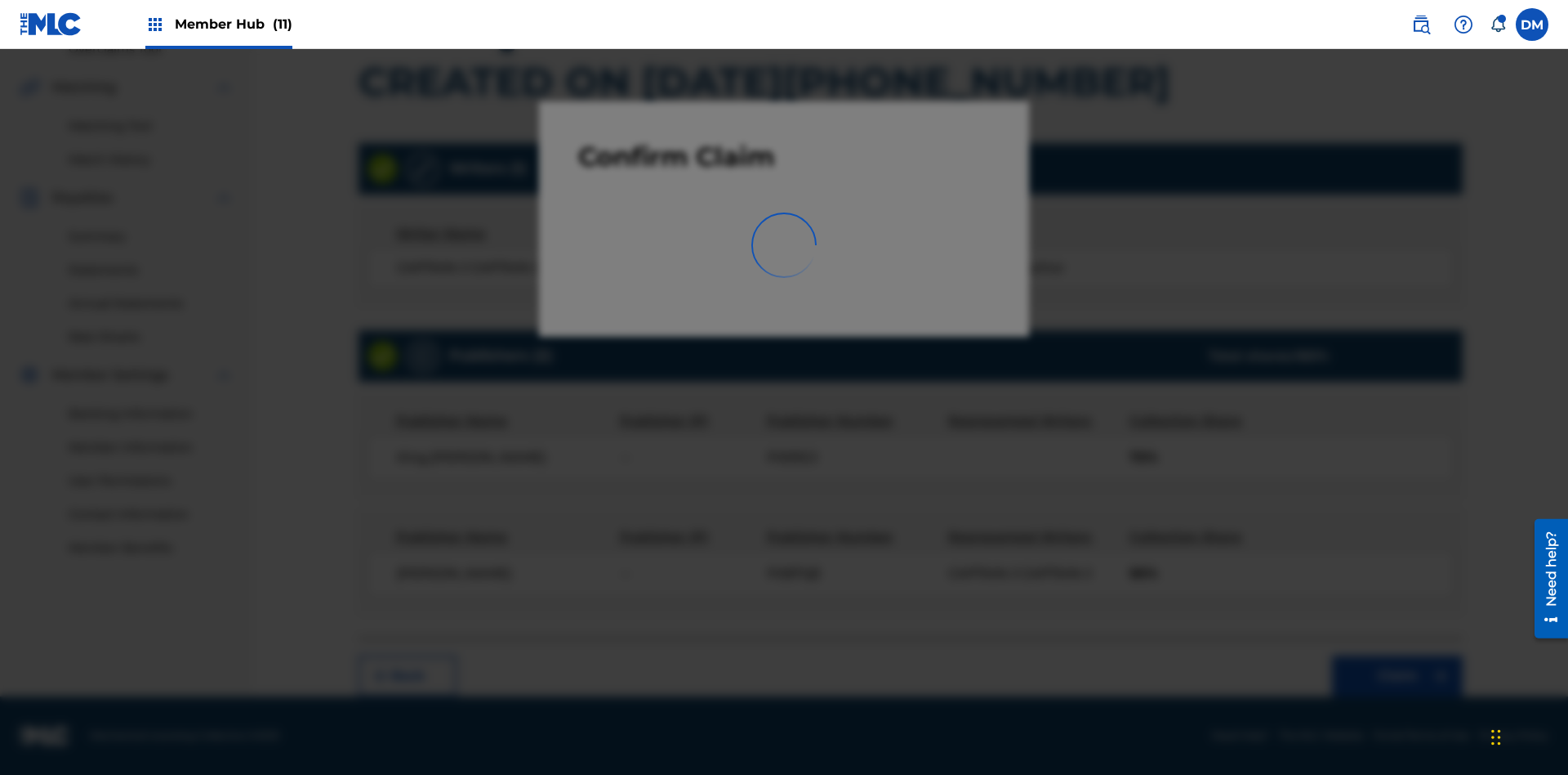
scroll to position [239, 0]
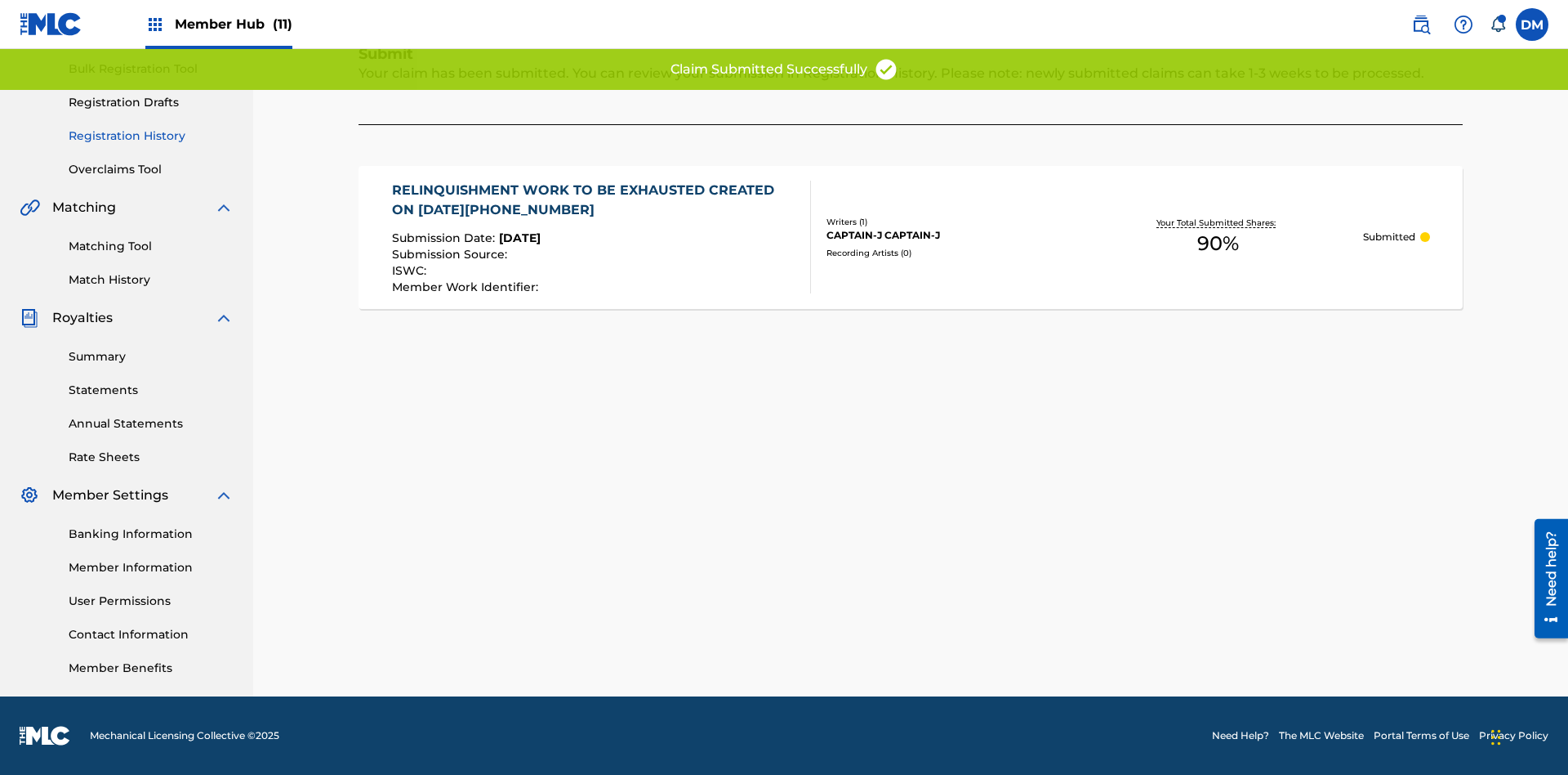
click at [151, 136] on link "Registration History" at bounding box center [151, 136] width 165 height 17
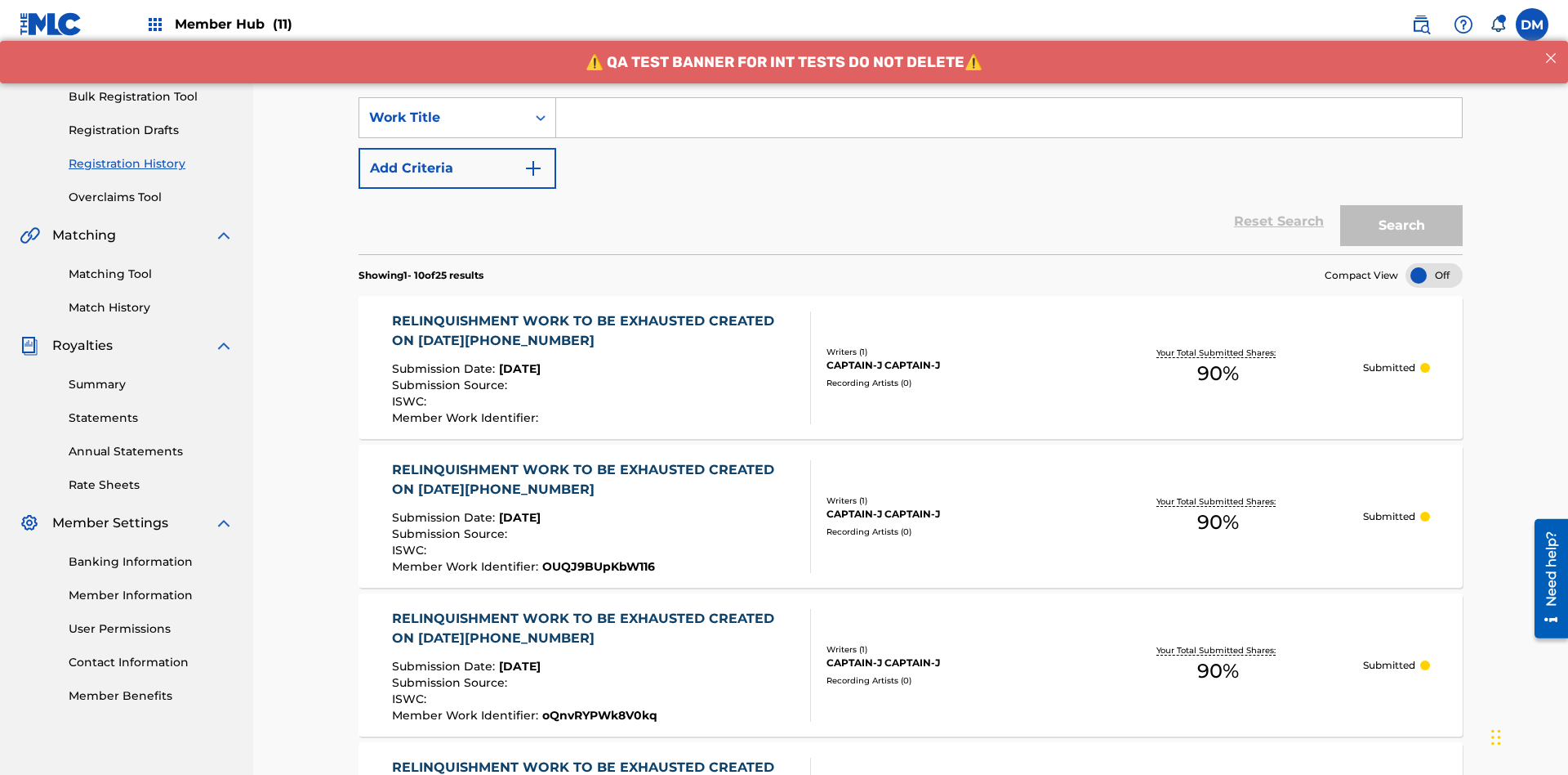
click at [1009, 118] on input "Search Form" at bounding box center [1009, 118] width 905 height 39
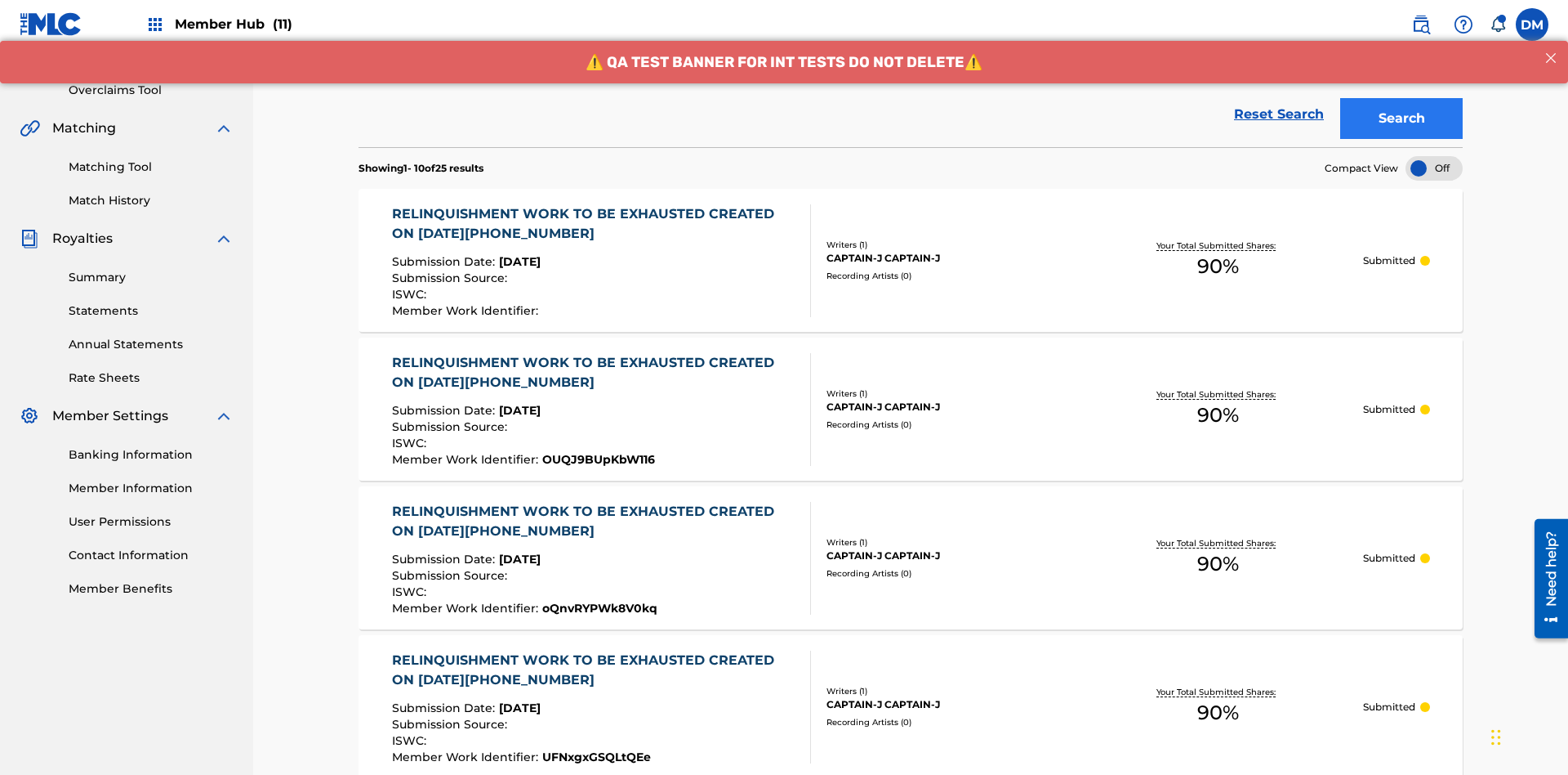
type input "RELINQUISHMENT WORK TO BE EXHAUSTED"
click at [1402, 118] on button "Search" at bounding box center [1401, 119] width 123 height 41
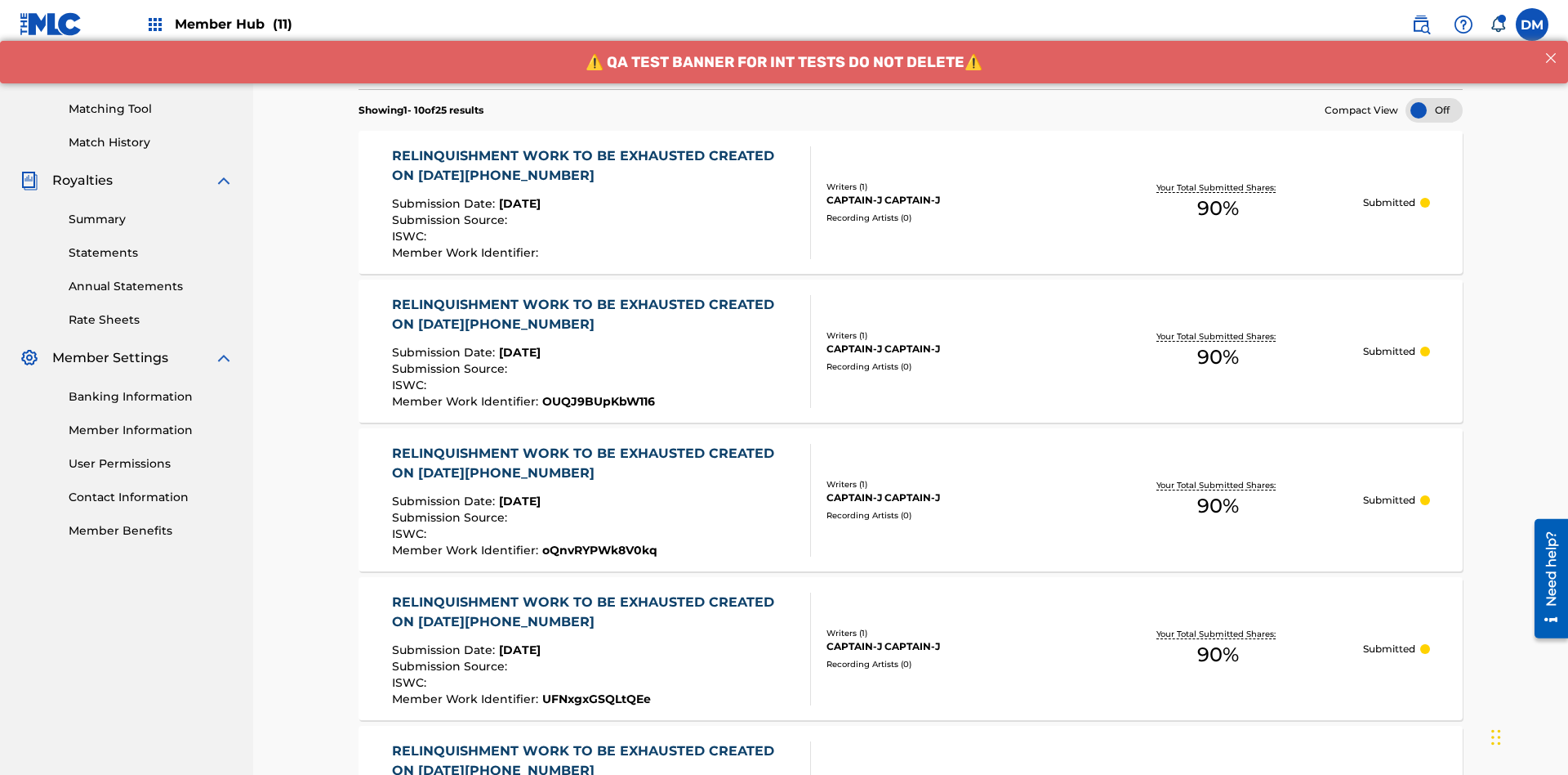
scroll to position [408, 0]
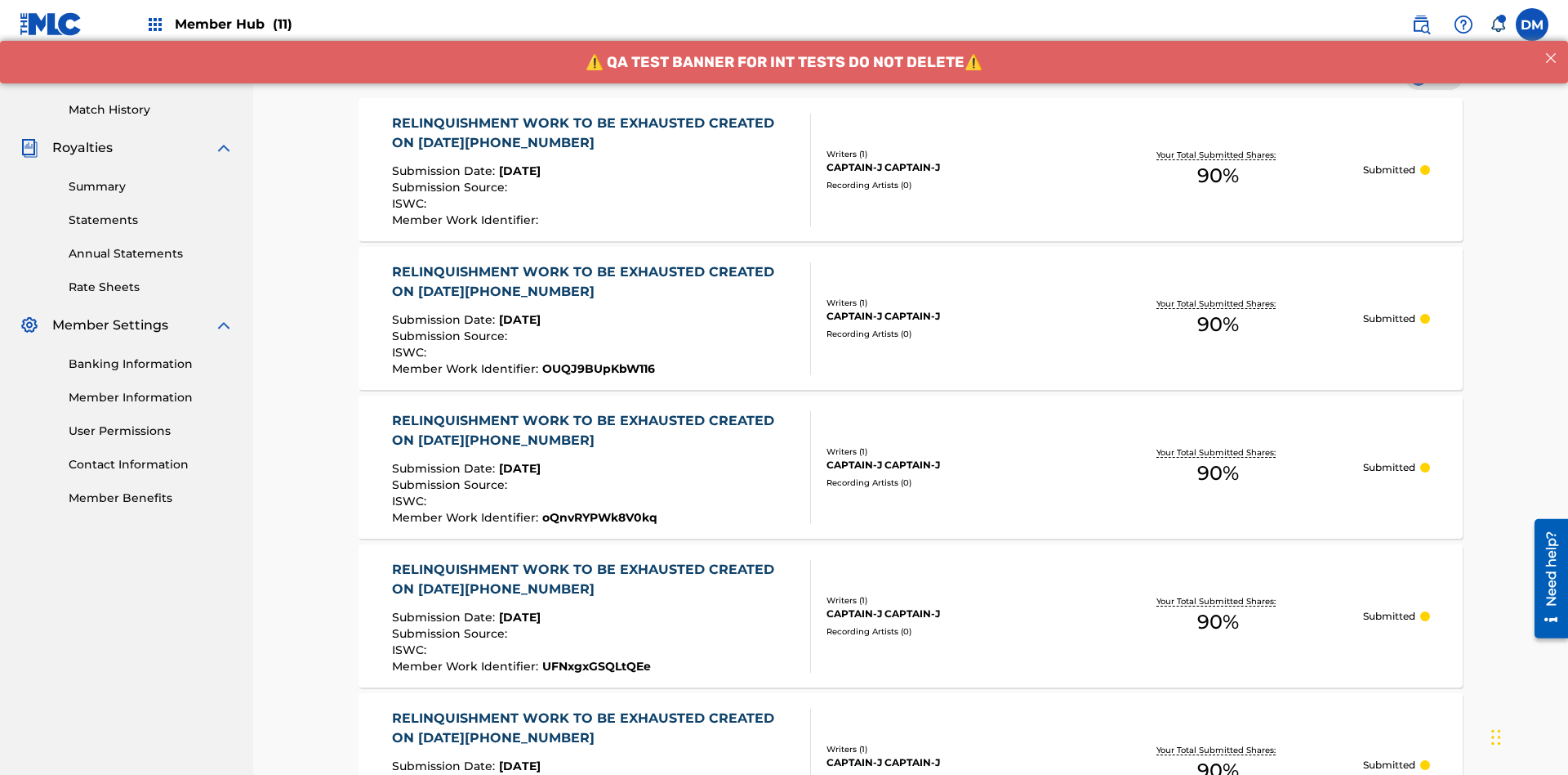
click at [910, 169] on div "CAPTAIN-J CAPTAIN-J" at bounding box center [950, 167] width 247 height 15
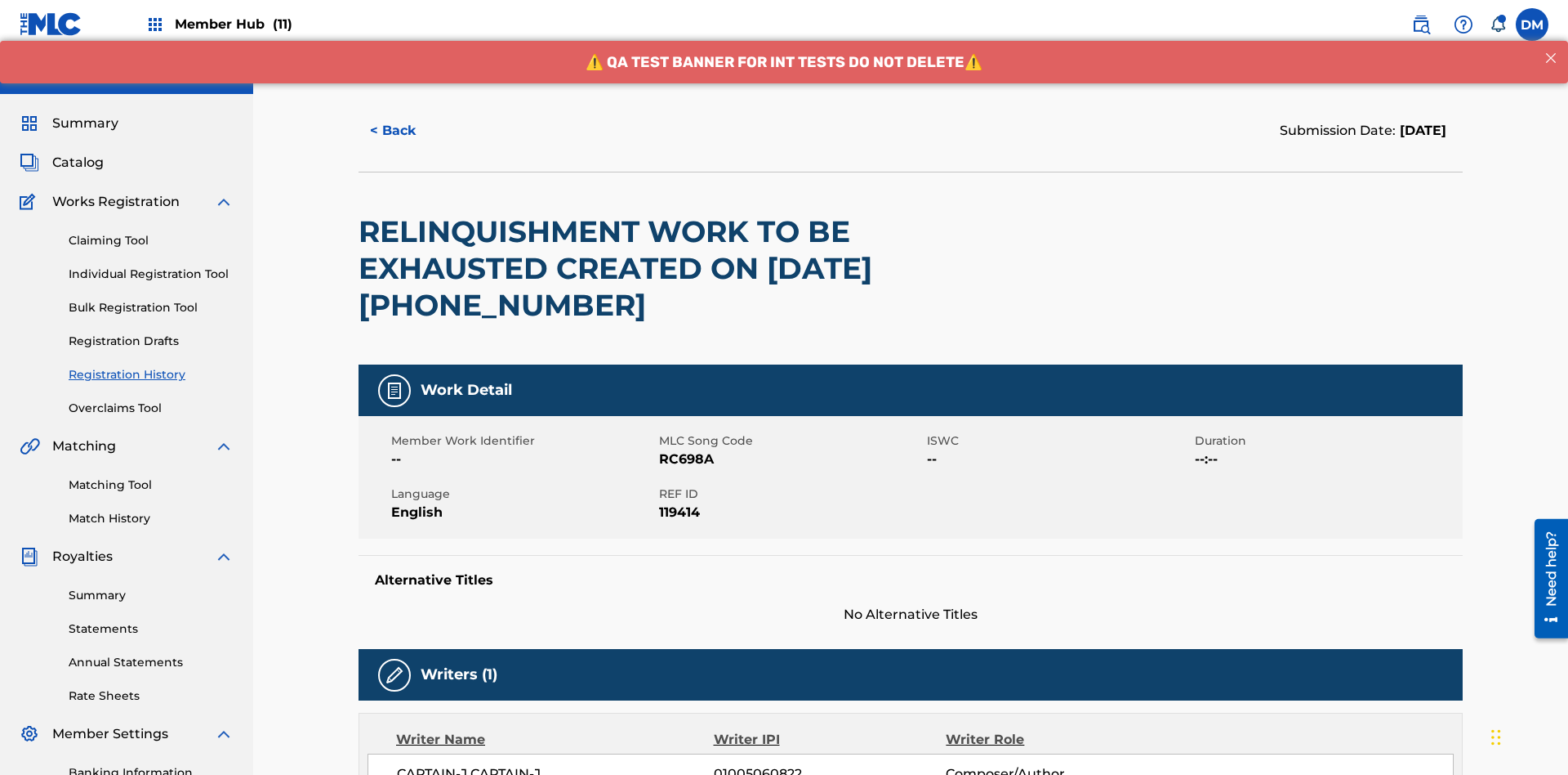
scroll to position [464, 0]
